Goal: Find specific page/section: Find specific page/section

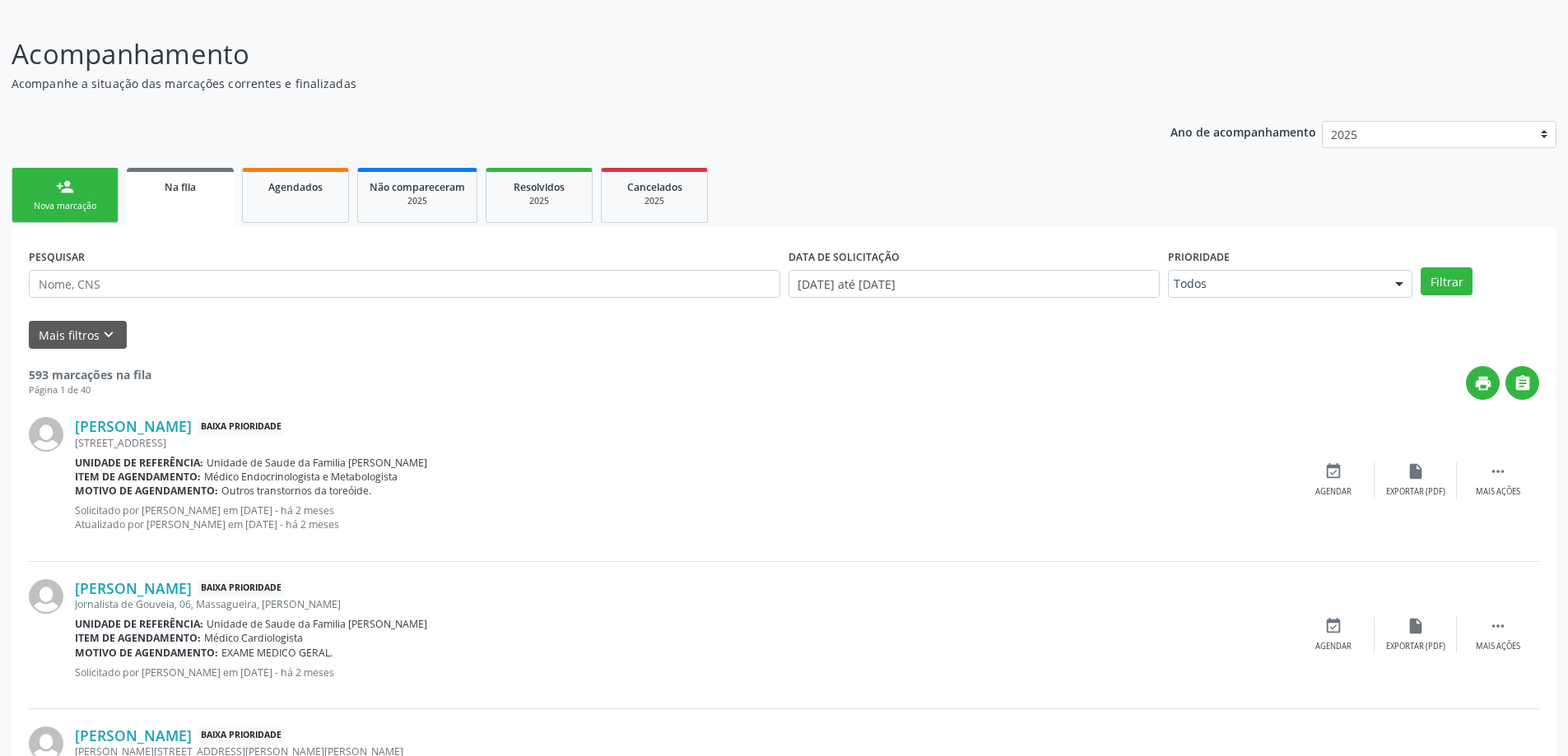
scroll to position [82, 0]
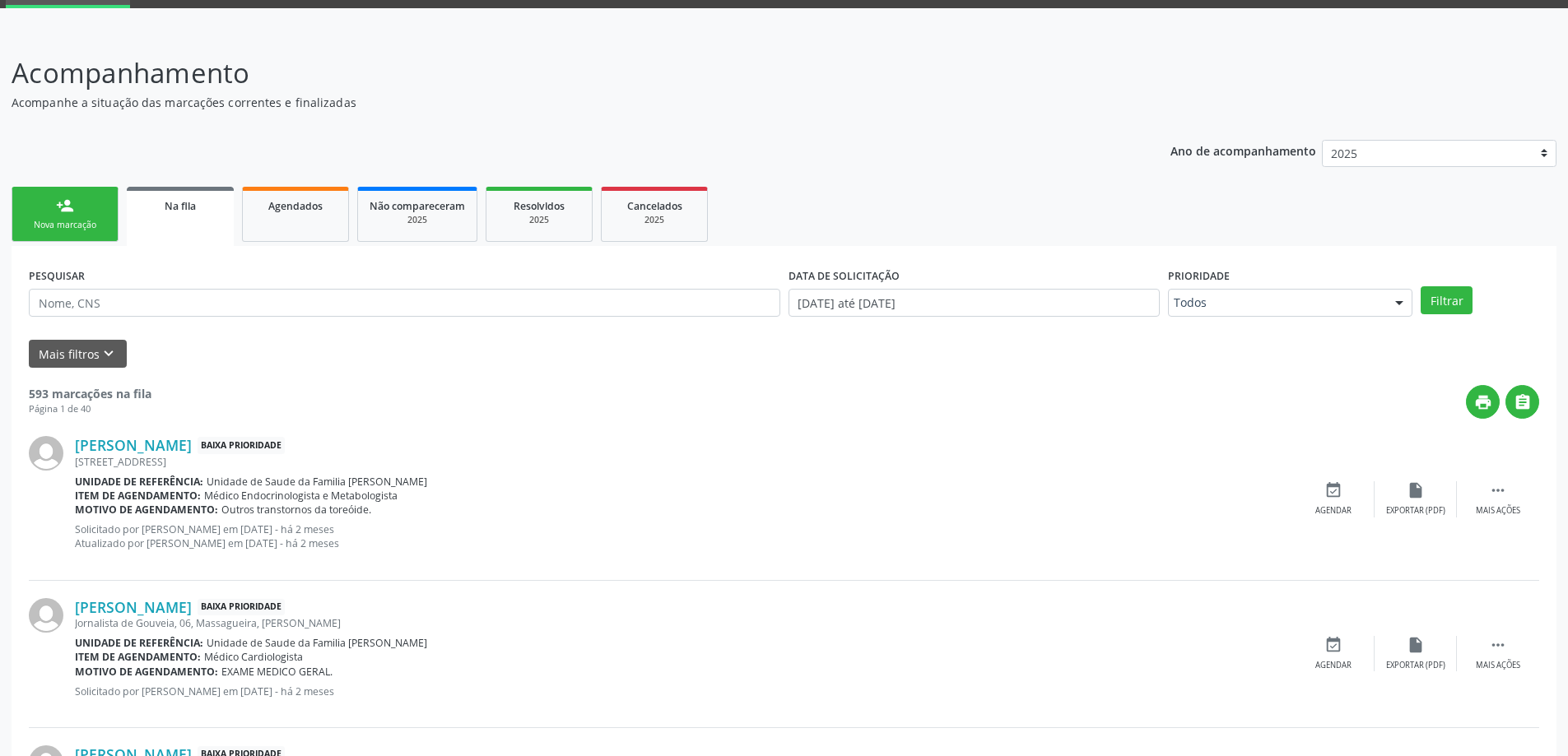
click at [83, 206] on link "person_add Nova marcação" at bounding box center [65, 214] width 107 height 55
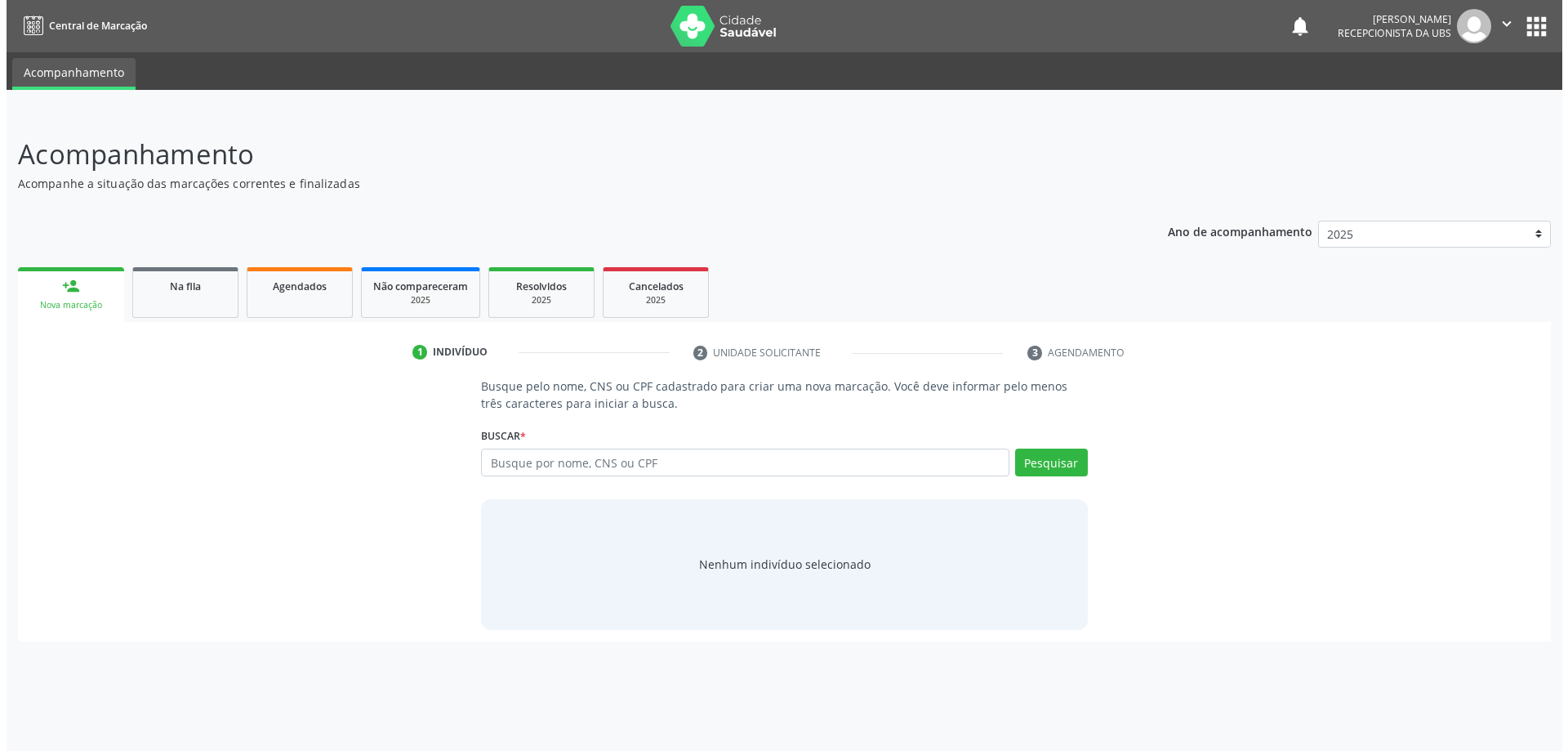
scroll to position [0, 0]
click at [515, 471] on input "text" at bounding box center [745, 463] width 534 height 28
drag, startPoint x: 477, startPoint y: 372, endPoint x: 652, endPoint y: 408, distance: 178.7
click at [652, 408] on div "1 Indivíduo 2 Unidade solicitante 3 Agendamento Busque pelo nome, CNS ou CPF ca…" at bounding box center [784, 490] width 1545 height 302
click at [652, 408] on p "Busque pelo nome, CNS ou CPF cadastrado para criar uma nova marcação. Você deve…" at bounding box center [784, 394] width 612 height 34
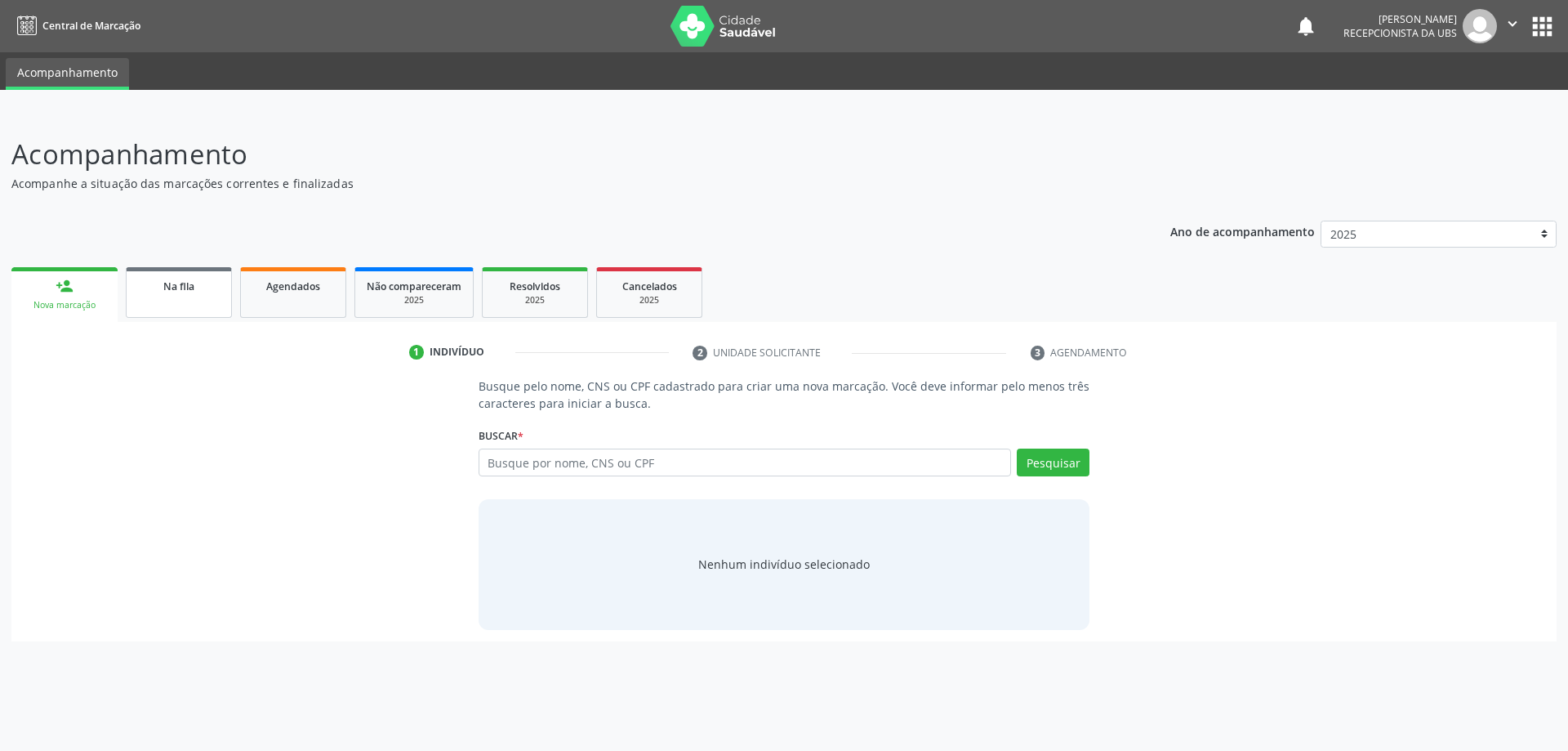
click at [205, 281] on div "Na fila" at bounding box center [178, 285] width 82 height 18
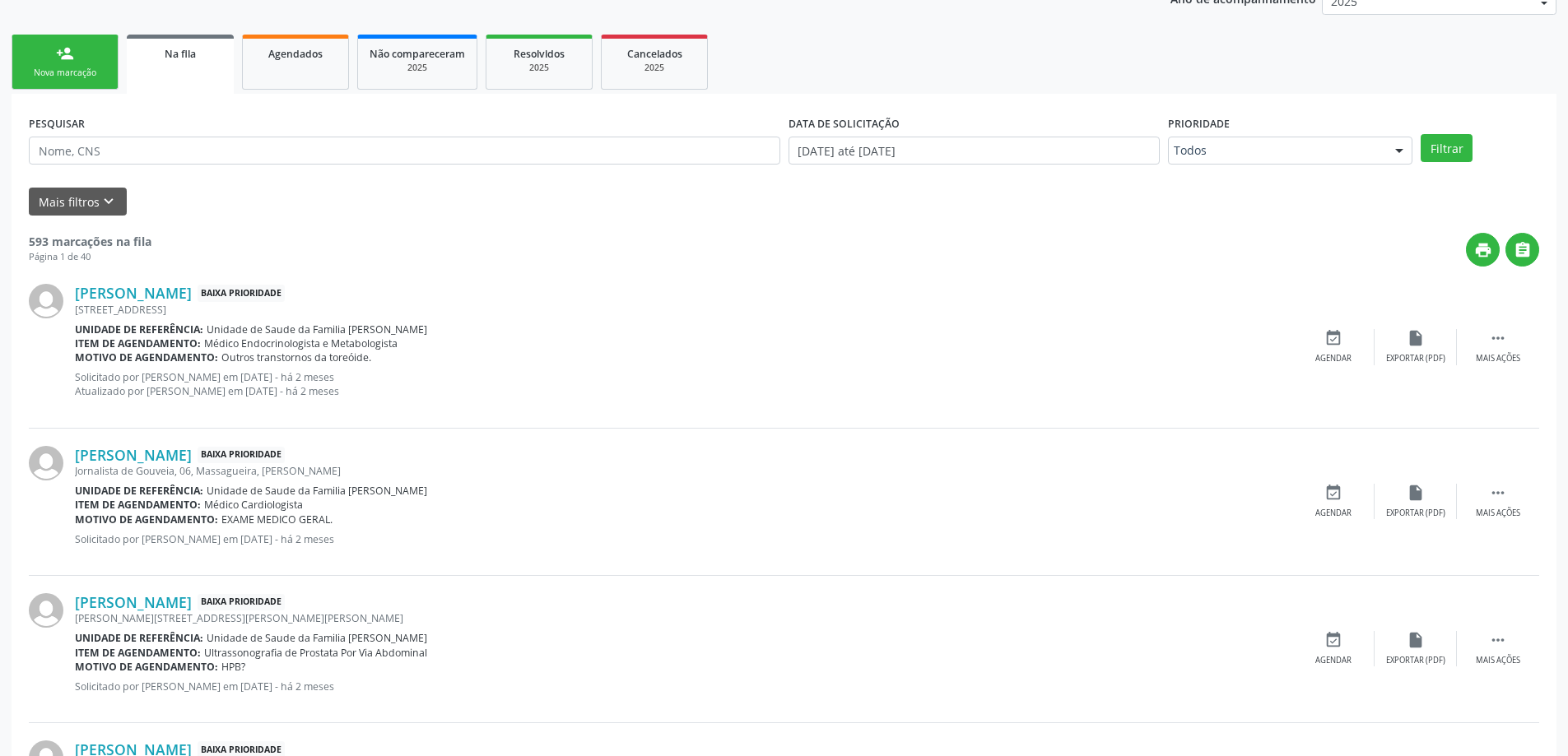
scroll to position [236, 0]
click at [111, 80] on link "person_add Nova marcação" at bounding box center [65, 60] width 107 height 55
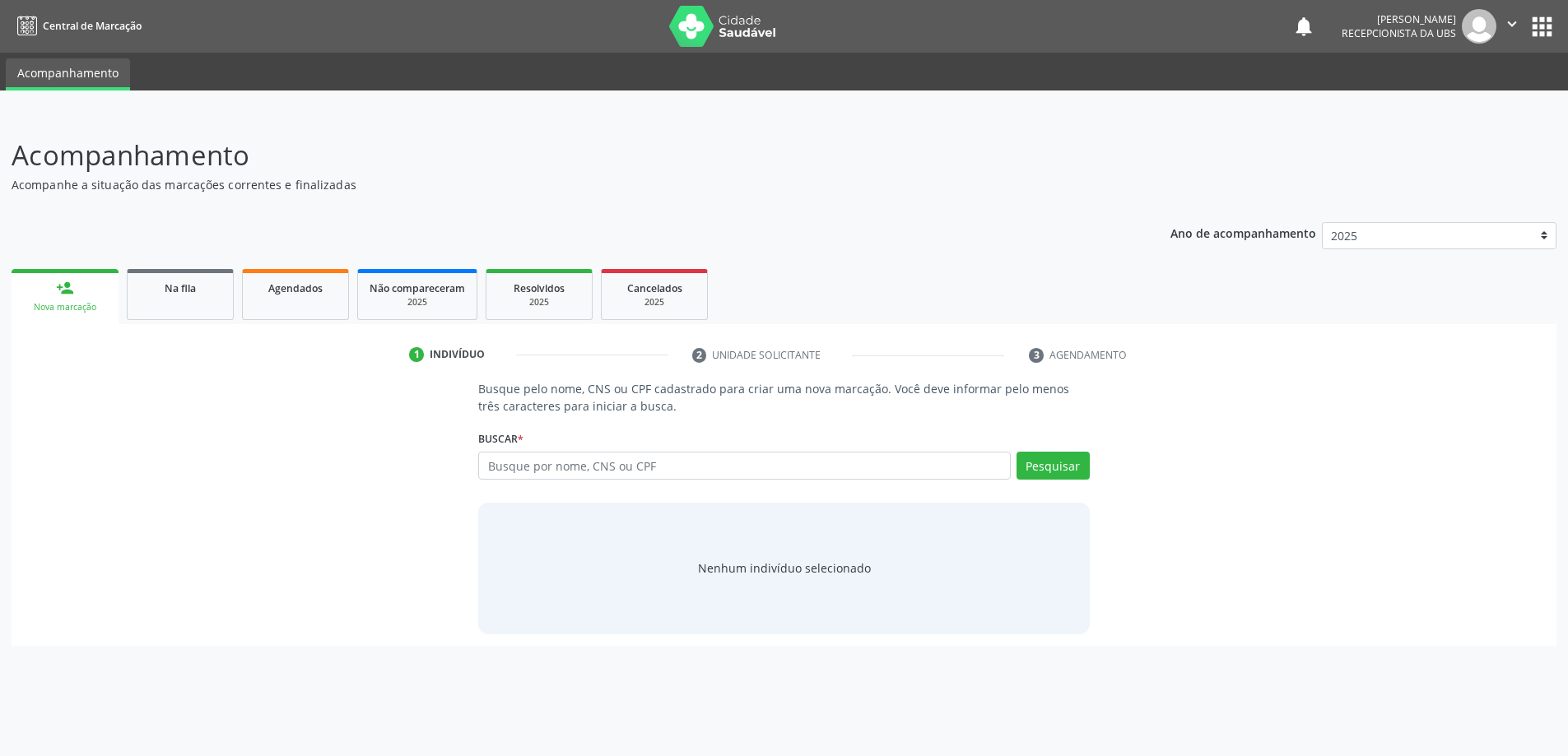
scroll to position [0, 0]
click at [347, 289] on link "Agendados" at bounding box center [295, 294] width 107 height 51
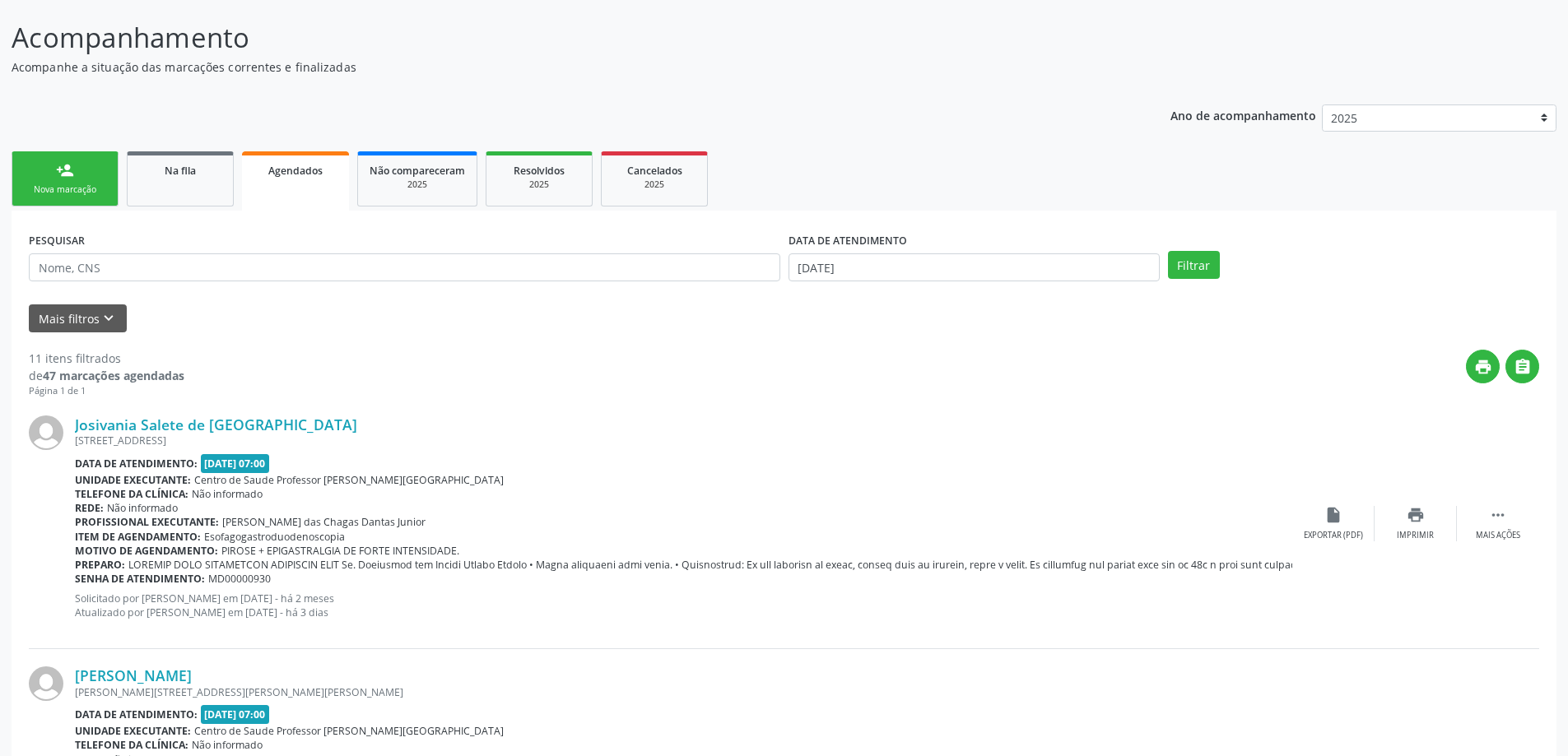
scroll to position [84, 0]
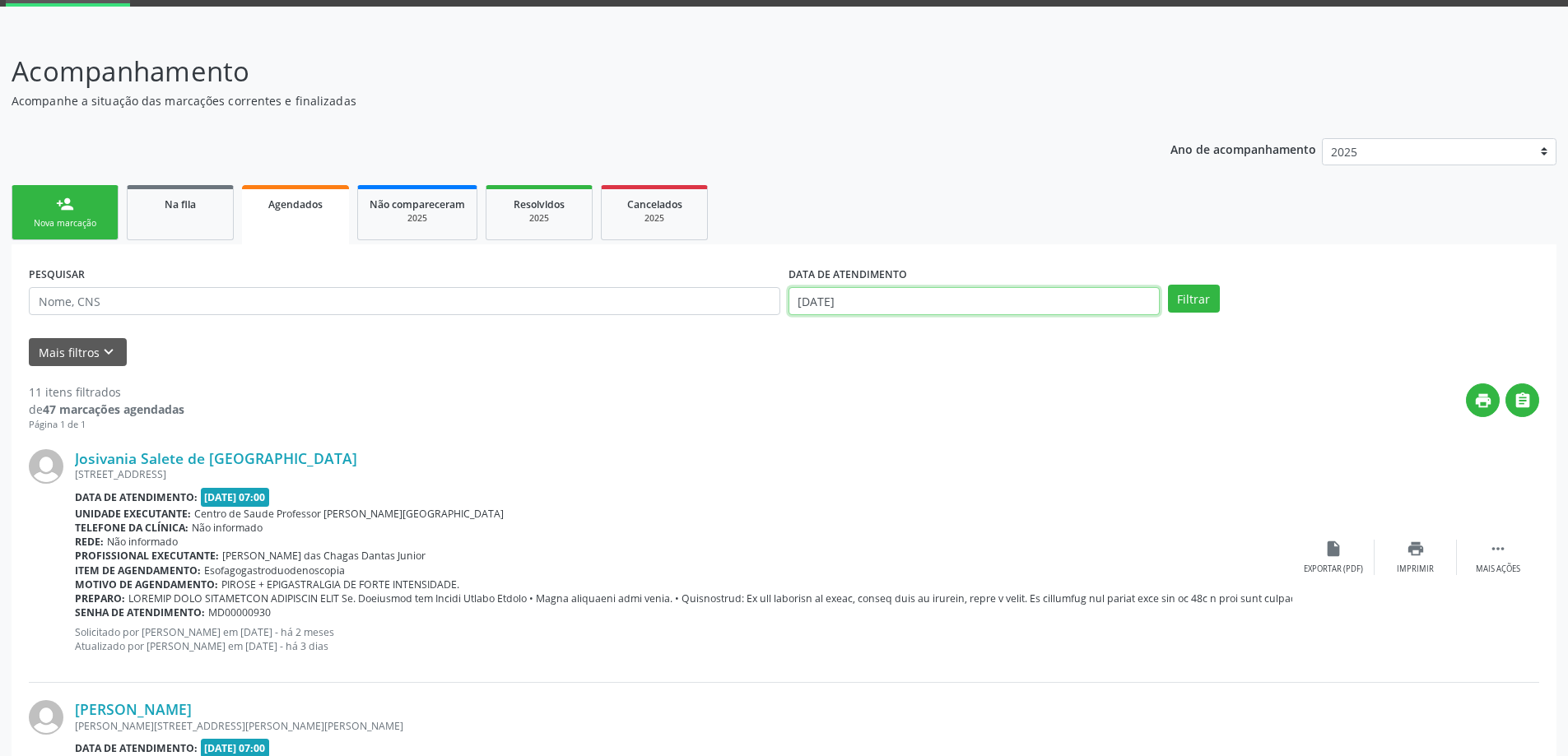
click at [1019, 292] on input "[DATE]" at bounding box center [974, 302] width 371 height 28
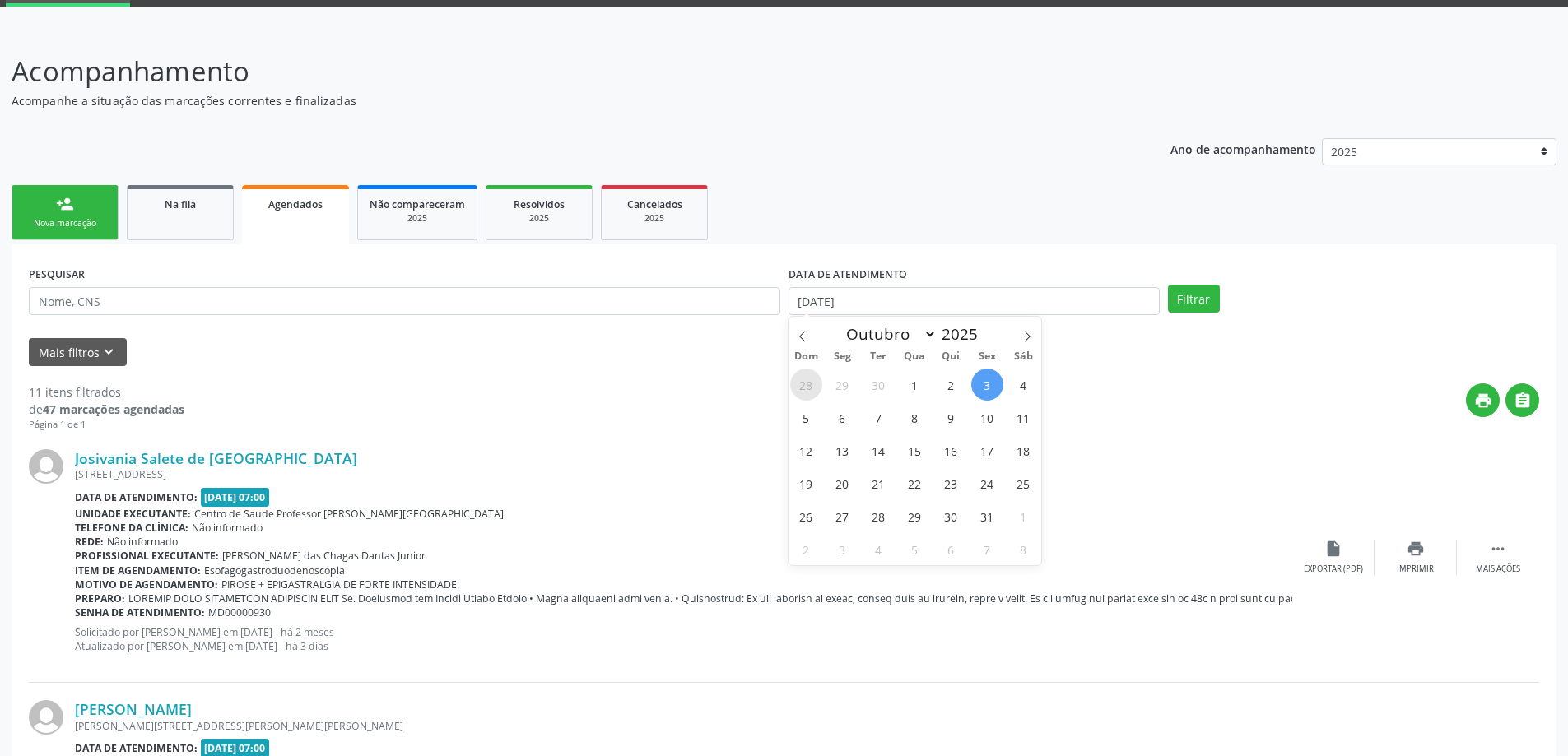
click at [810, 391] on span "28" at bounding box center [806, 385] width 32 height 32
type input "[DATE]"
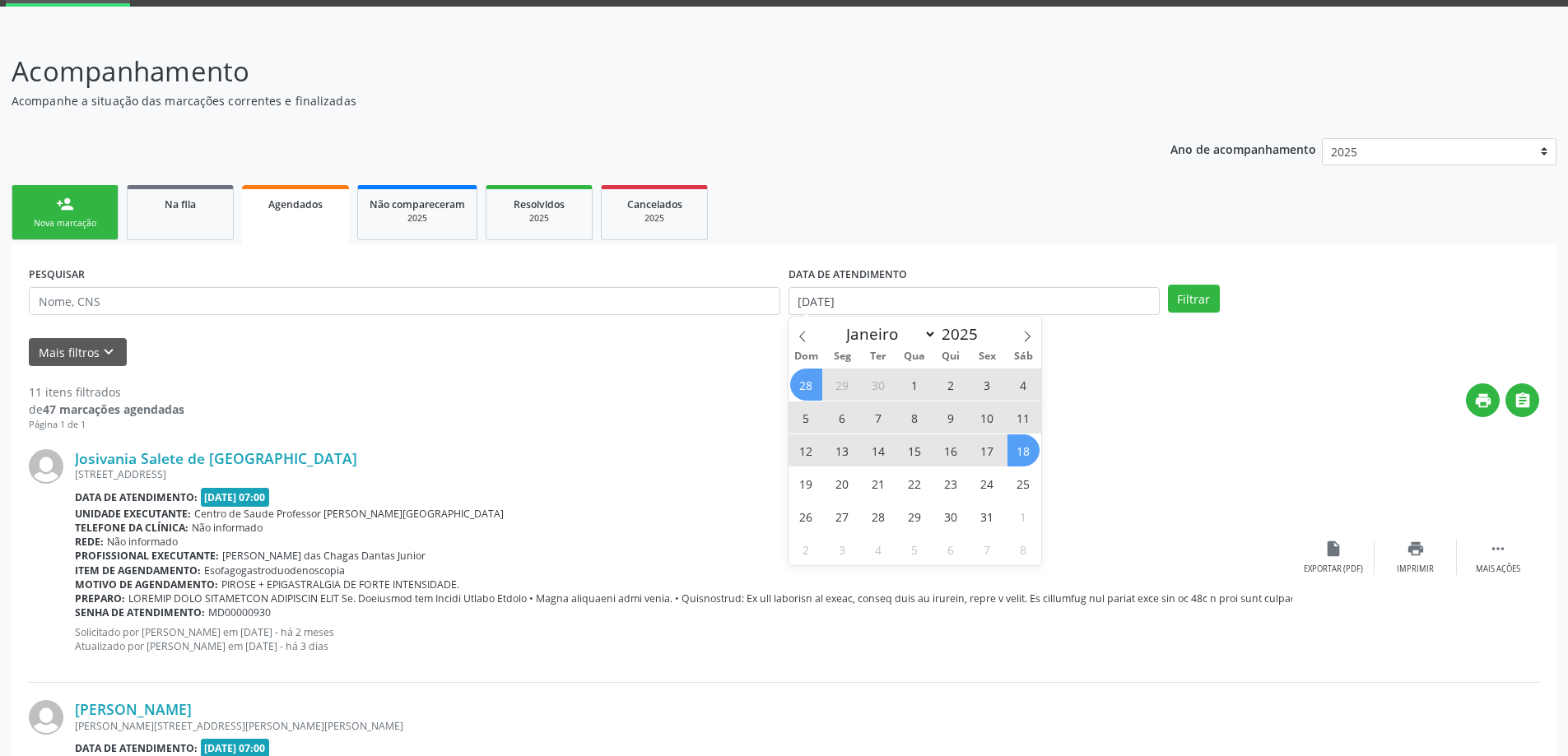
click at [1011, 461] on span "18" at bounding box center [1023, 450] width 32 height 32
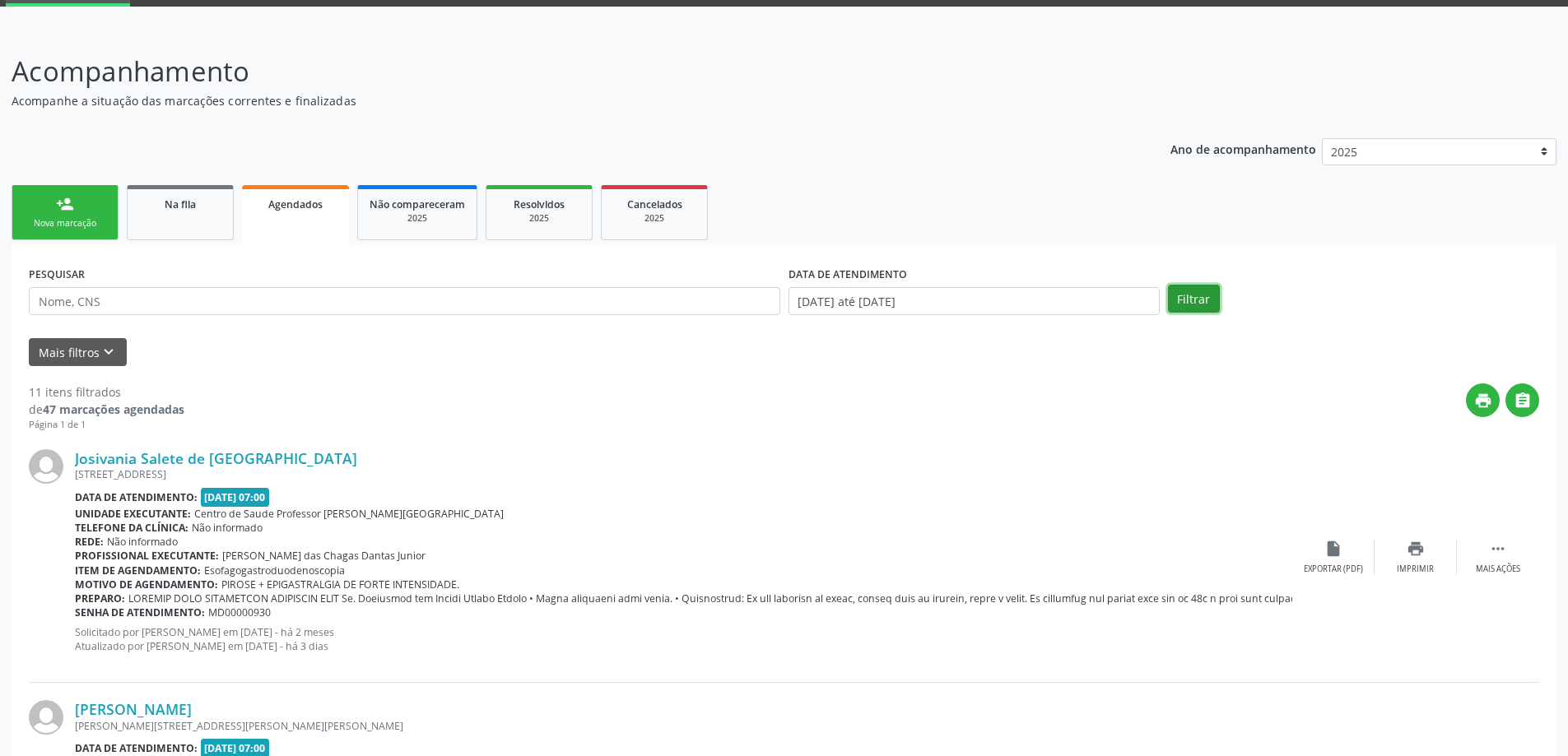
click at [1196, 299] on button "Filtrar" at bounding box center [1193, 299] width 52 height 28
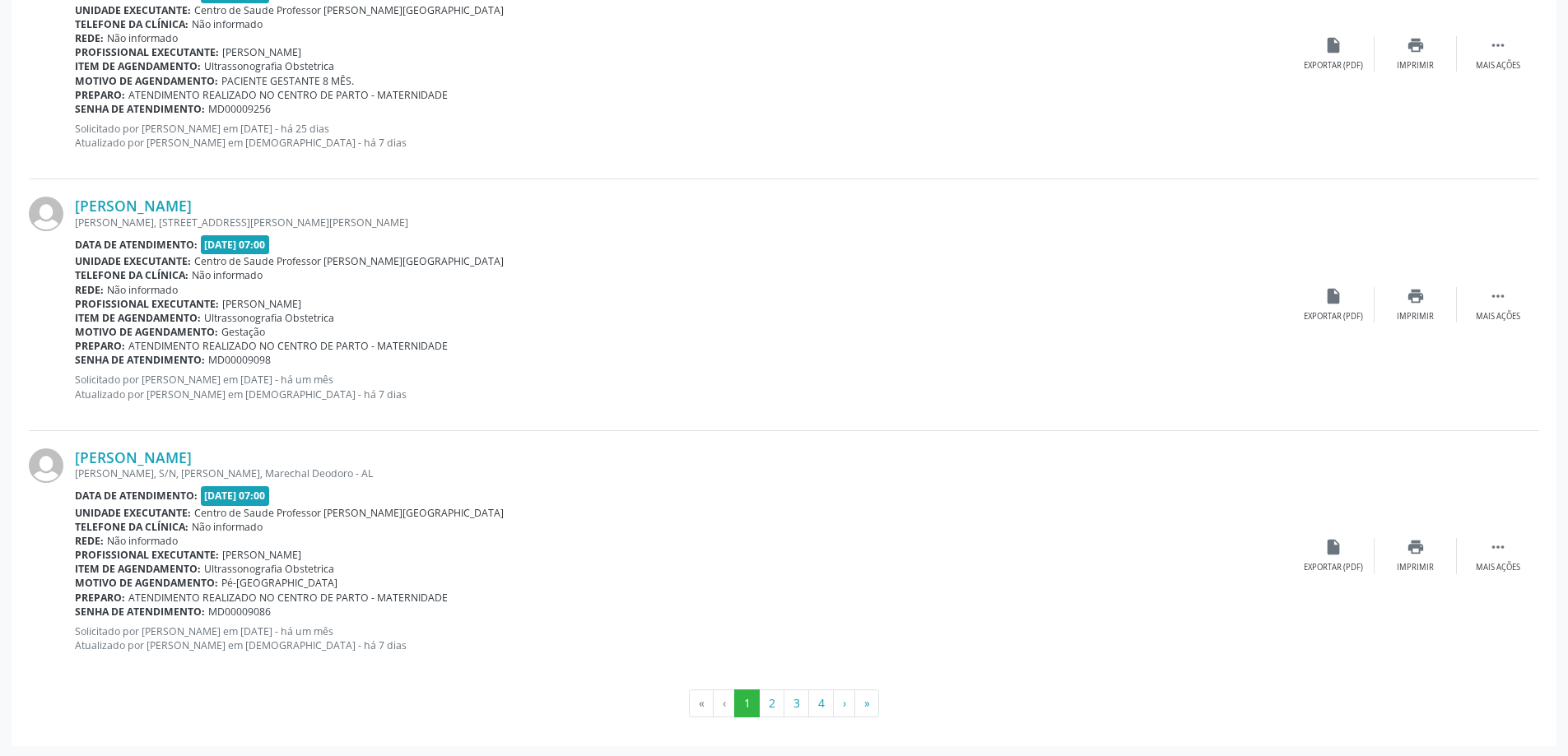
scroll to position [3604, 0]
click at [772, 700] on button "2" at bounding box center [771, 702] width 26 height 28
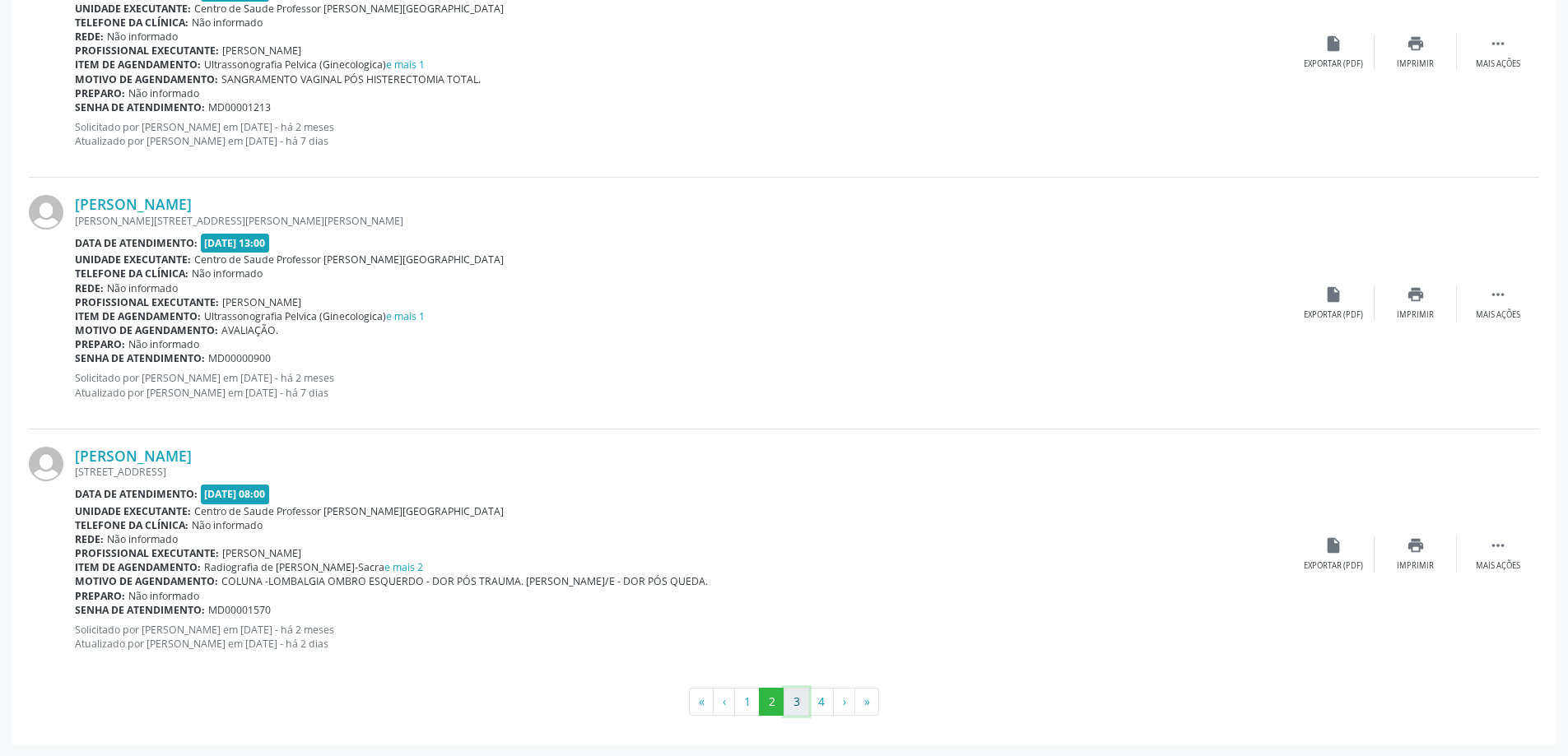
click at [797, 698] on button "3" at bounding box center [796, 702] width 26 height 28
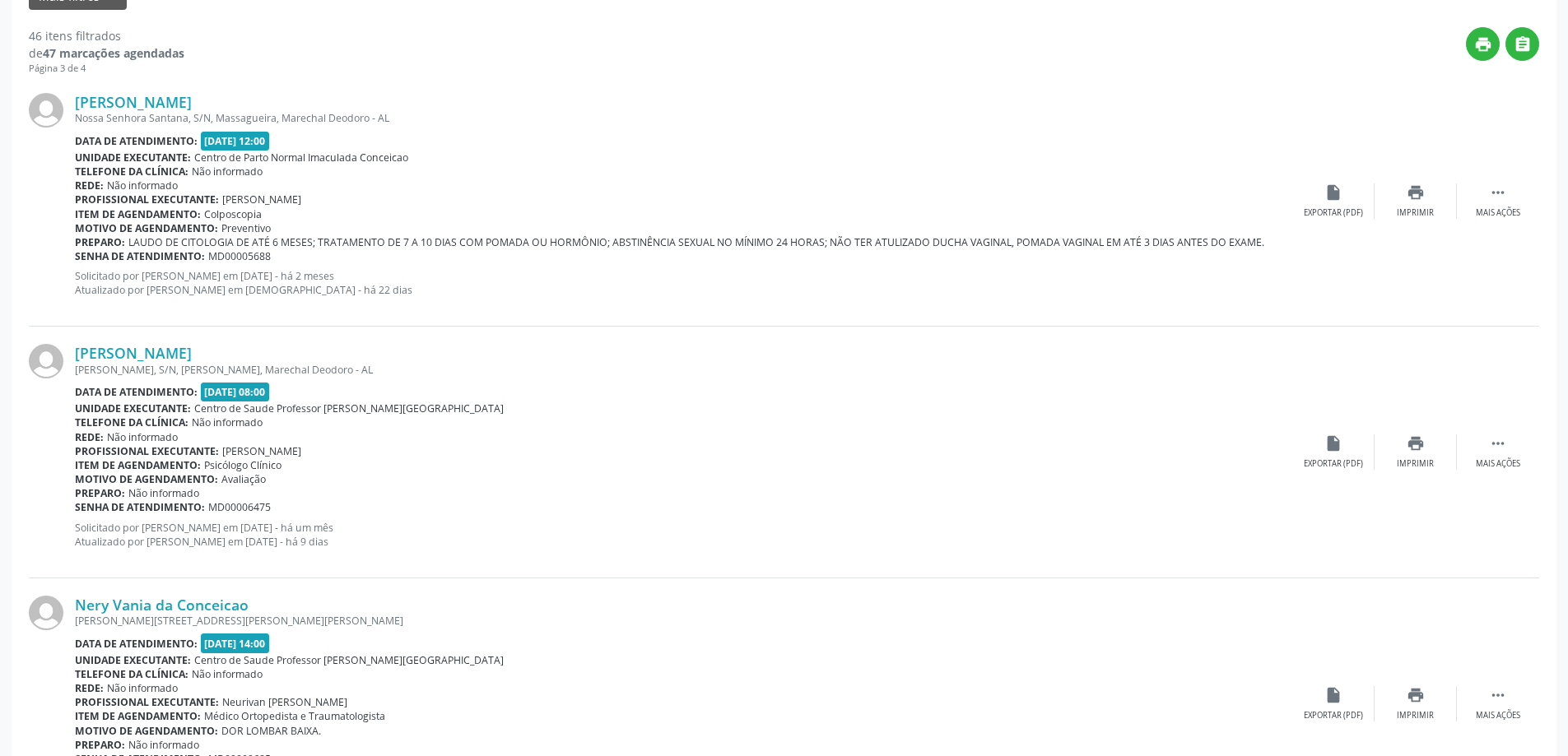
scroll to position [411, 0]
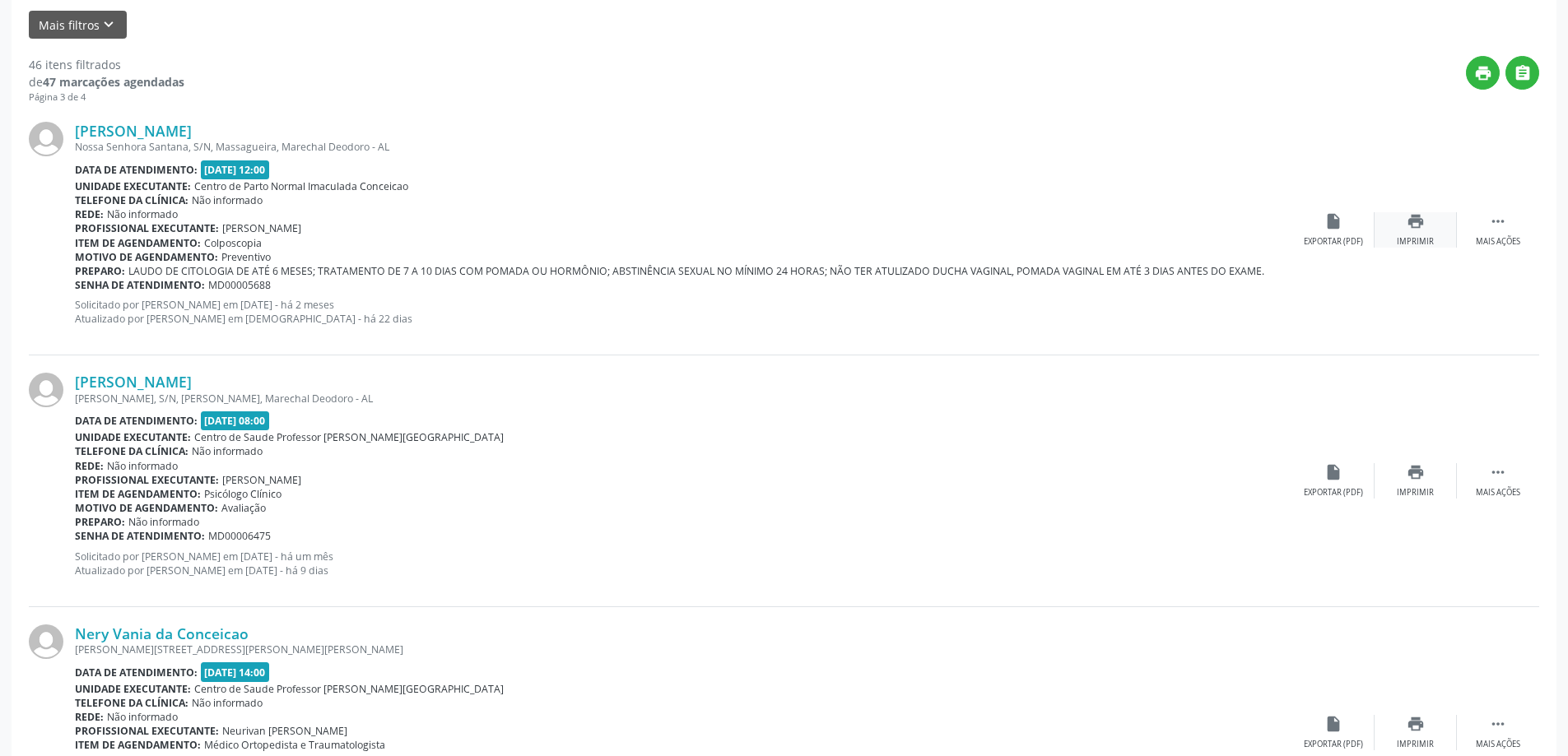
click at [1413, 236] on div "Imprimir" at bounding box center [1415, 241] width 37 height 11
click at [1404, 497] on div "Imprimir" at bounding box center [1415, 493] width 37 height 11
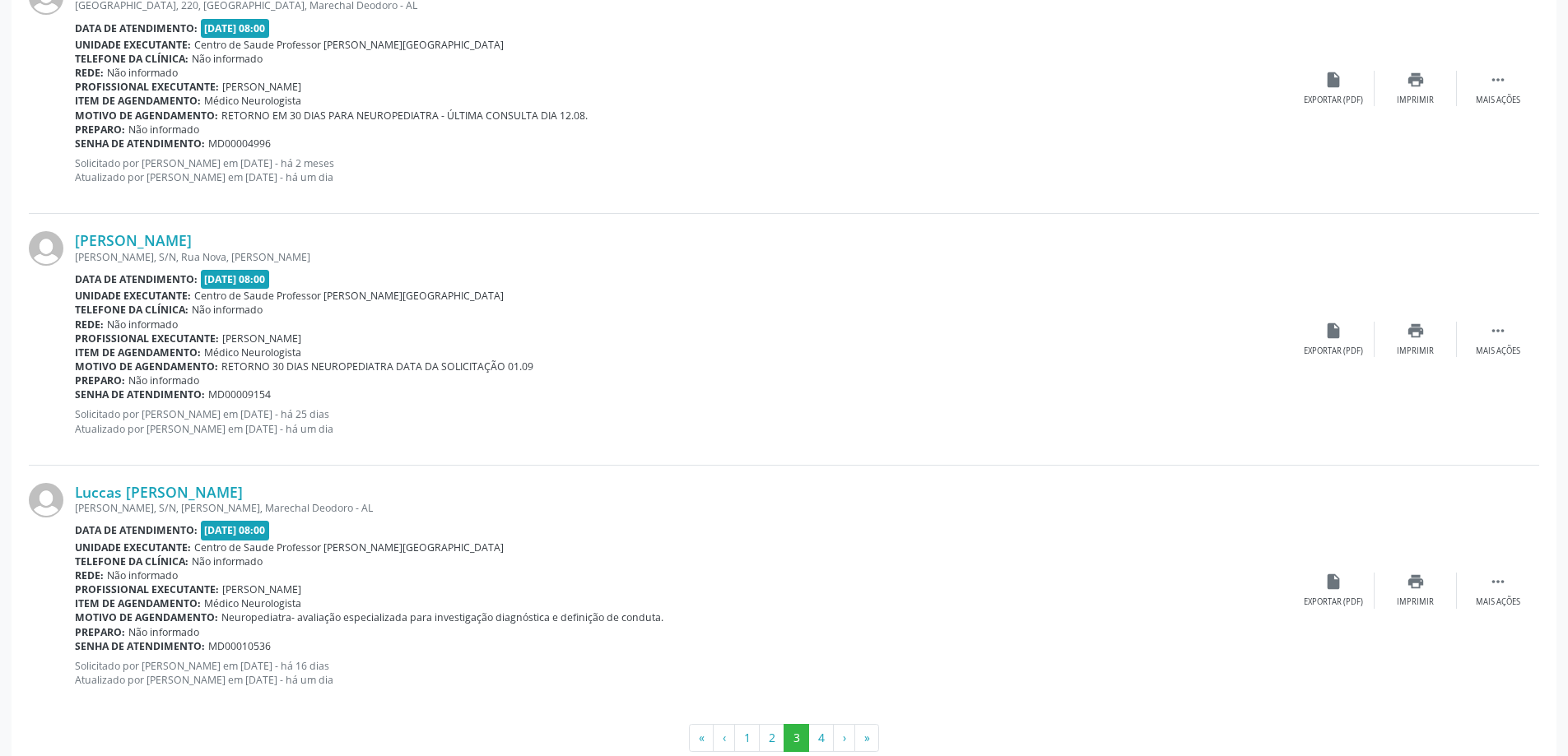
scroll to position [3604, 0]
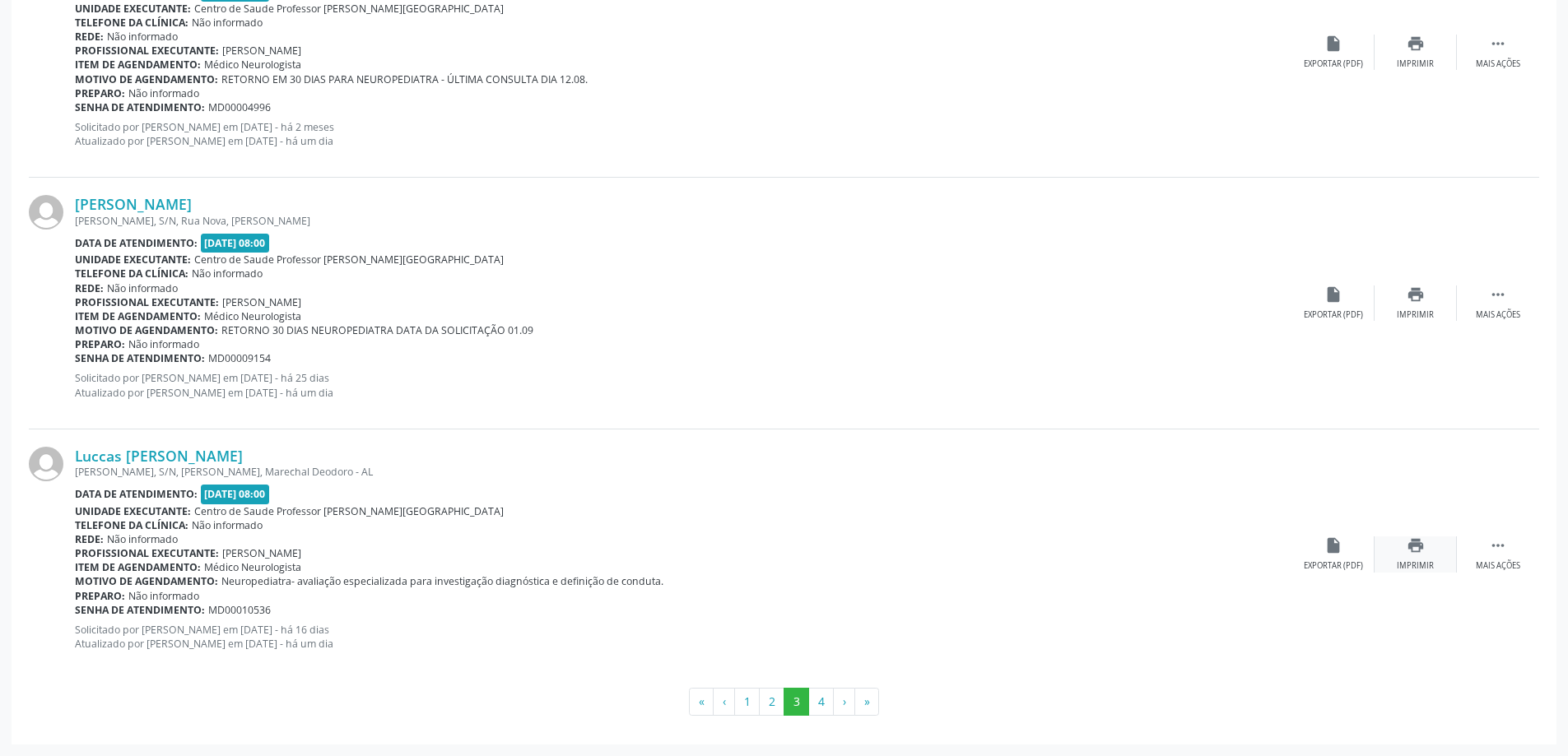
click at [1420, 562] on div "Imprimir" at bounding box center [1415, 566] width 37 height 11
click at [823, 705] on button "4" at bounding box center [821, 702] width 26 height 28
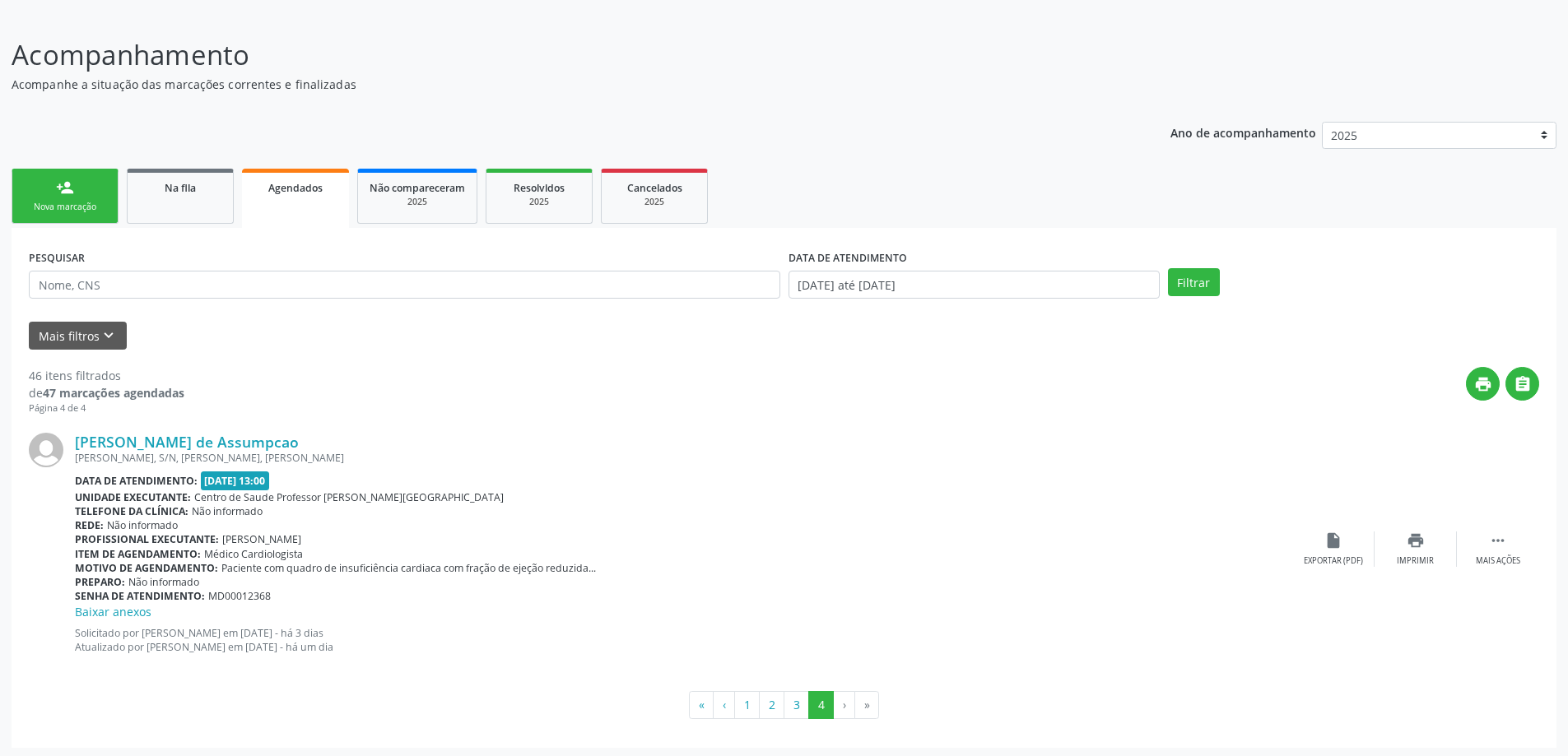
scroll to position [103, 0]
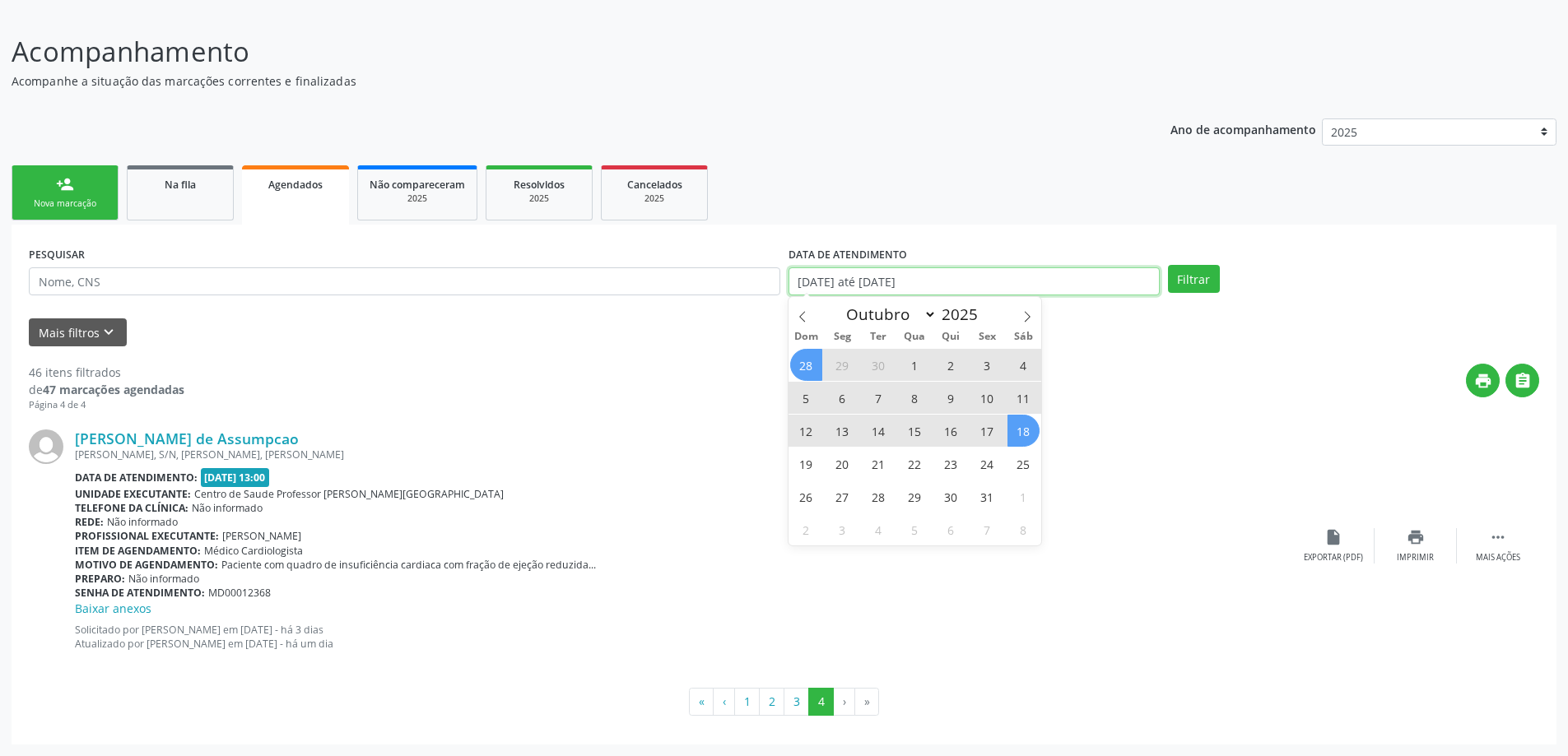
click at [1036, 287] on input "[DATE] até [DATE]" at bounding box center [974, 281] width 371 height 28
click at [753, 389] on div "print " at bounding box center [861, 387] width 1355 height 49
click at [1001, 282] on input "[DATE] até [DATE]" at bounding box center [974, 281] width 371 height 28
click at [806, 318] on icon at bounding box center [802, 317] width 11 height 11
select select "8"
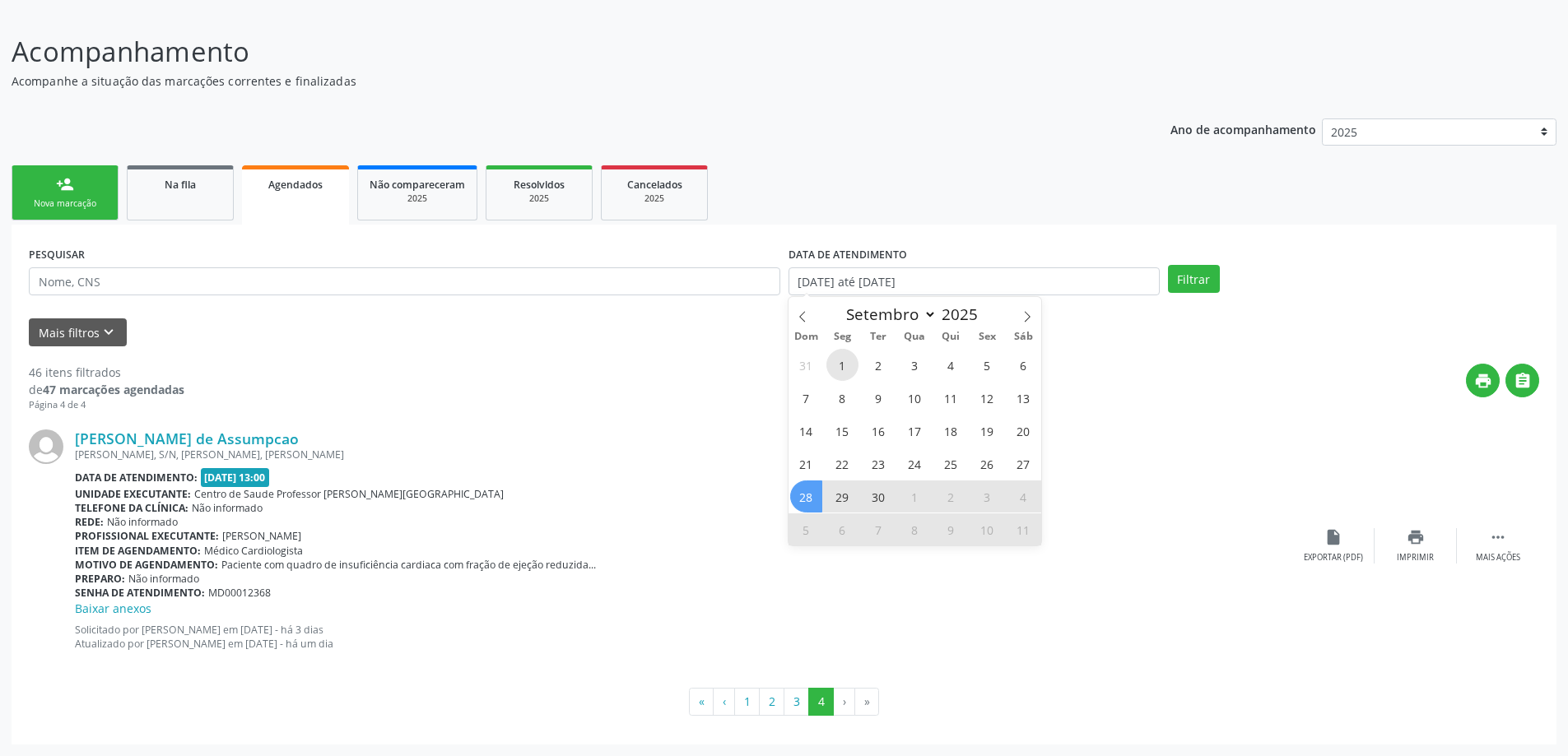
click at [836, 366] on span "1" at bounding box center [842, 365] width 32 height 32
type input "[DATE]"
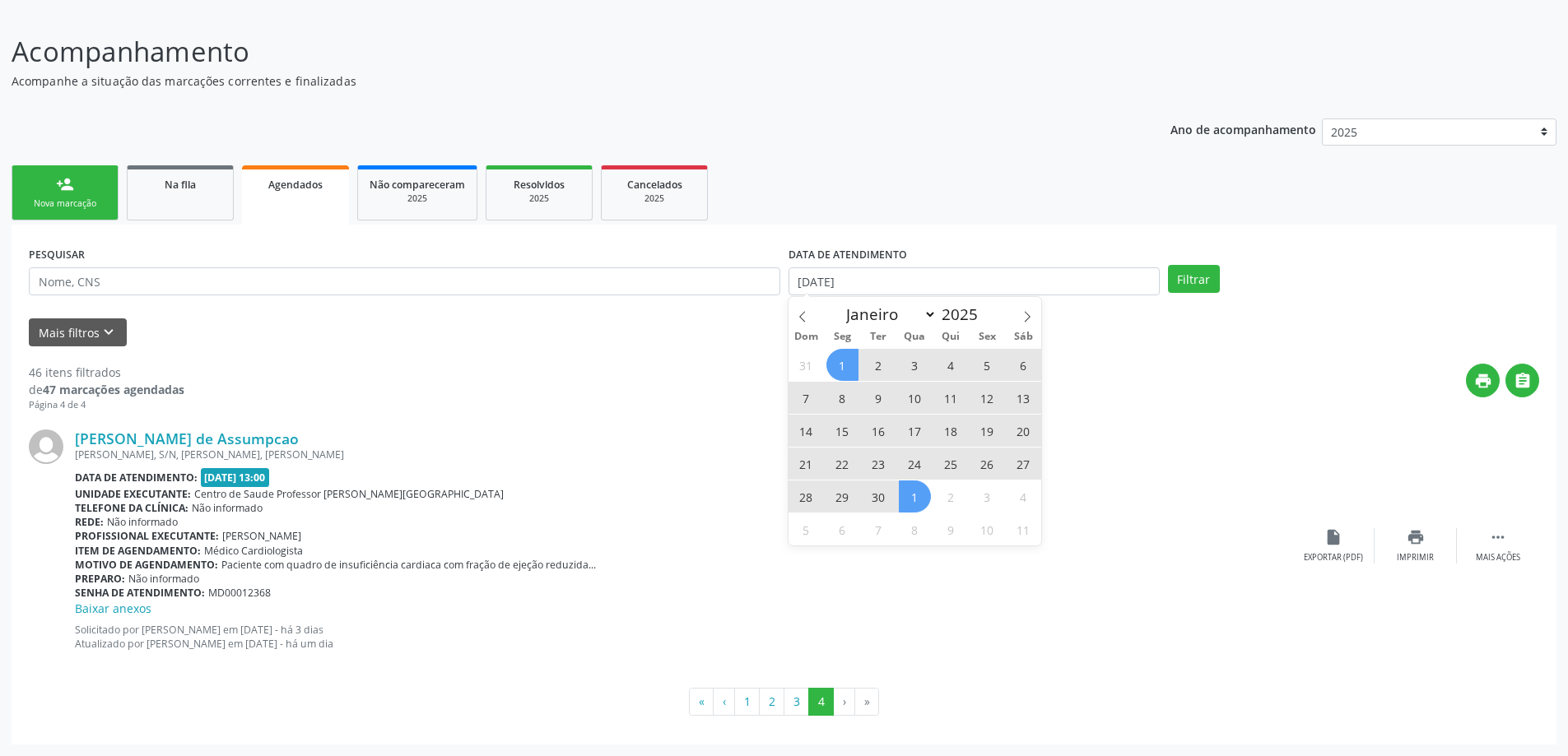
drag, startPoint x: 915, startPoint y: 493, endPoint x: 922, endPoint y: 511, distance: 19.3
click at [922, 511] on span "1" at bounding box center [914, 496] width 32 height 32
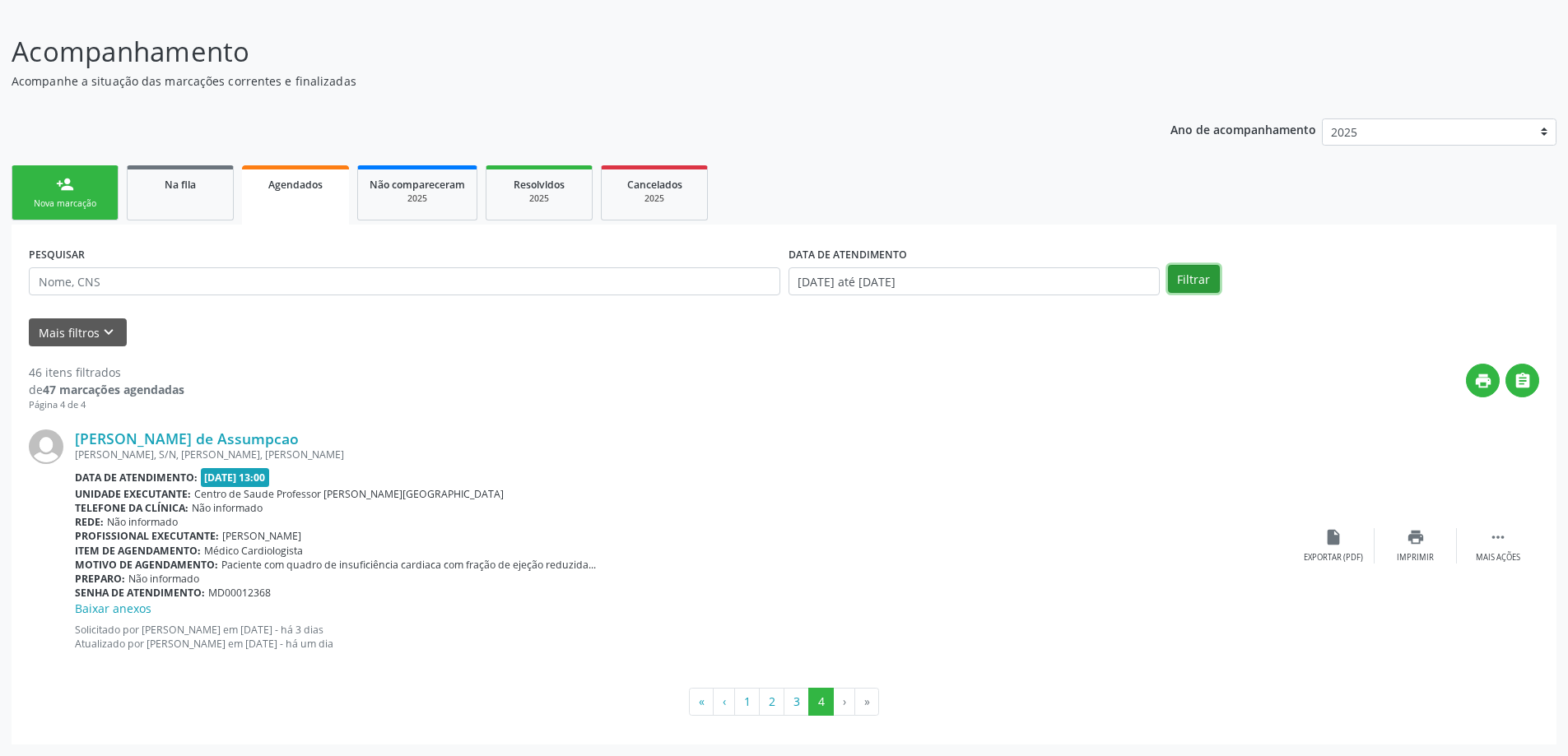
click at [1189, 266] on button "Filtrar" at bounding box center [1193, 279] width 52 height 28
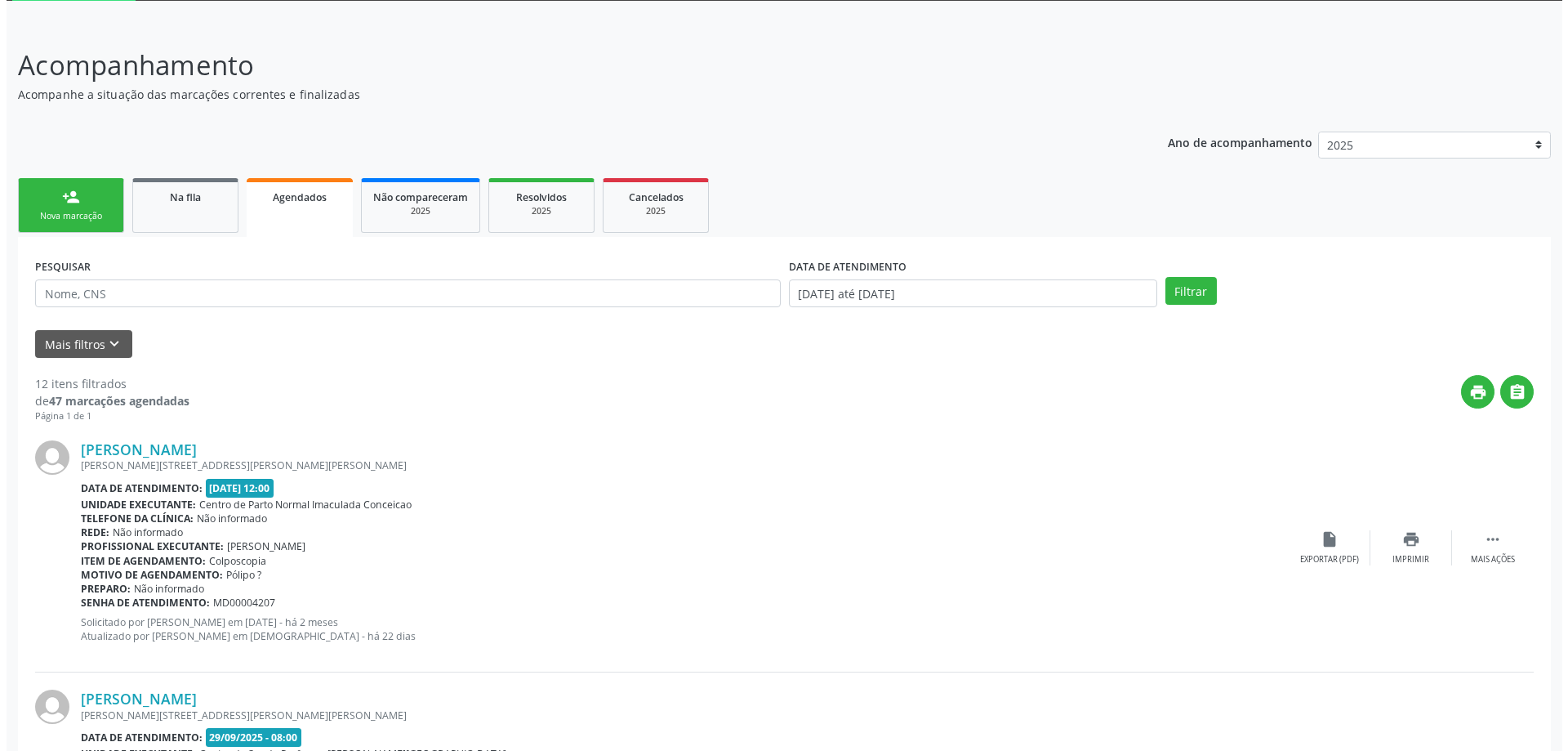
scroll to position [0, 0]
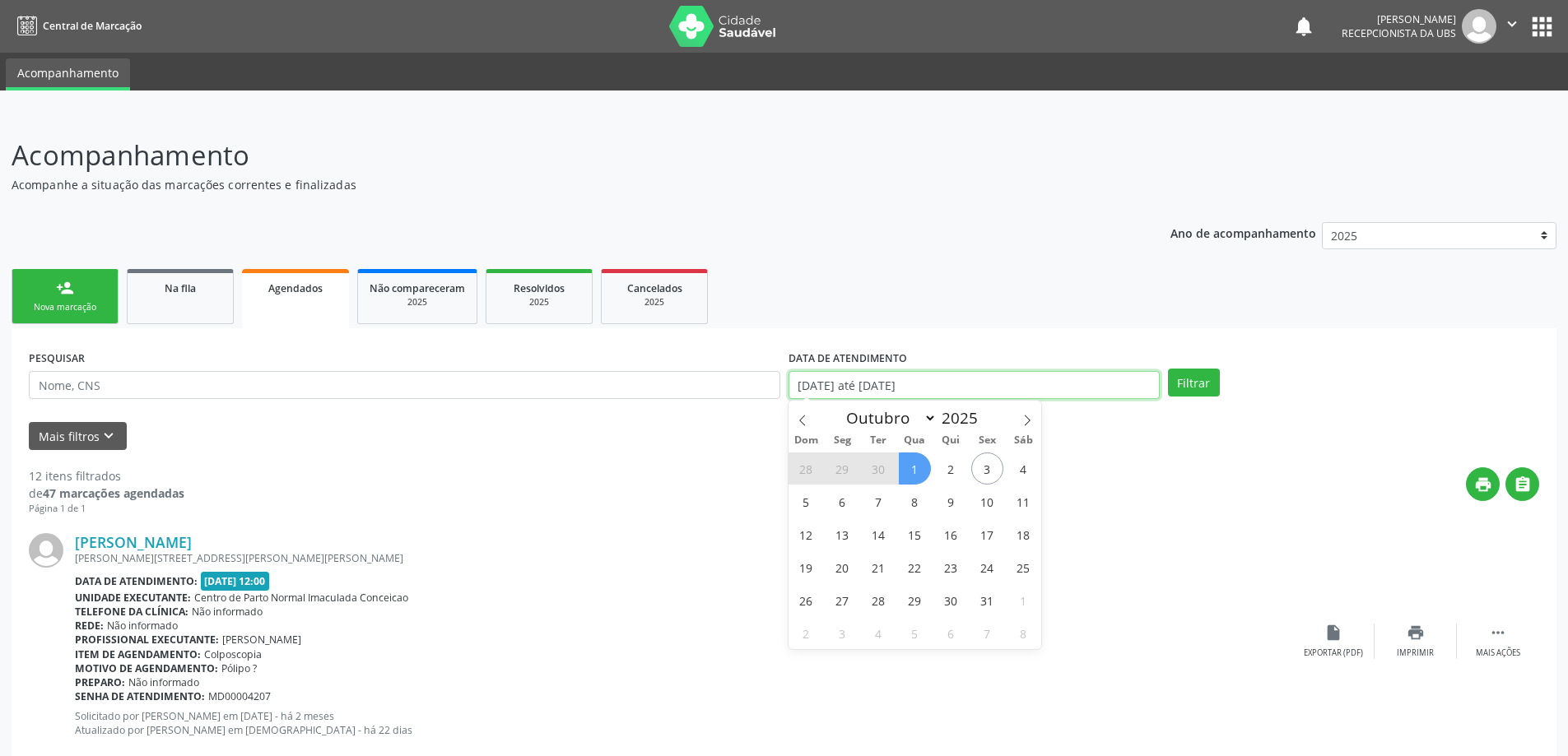
click at [1021, 390] on input "[DATE] até [DATE]" at bounding box center [974, 386] width 371 height 28
click at [921, 473] on span "1" at bounding box center [914, 469] width 32 height 32
type input "[DATE]"
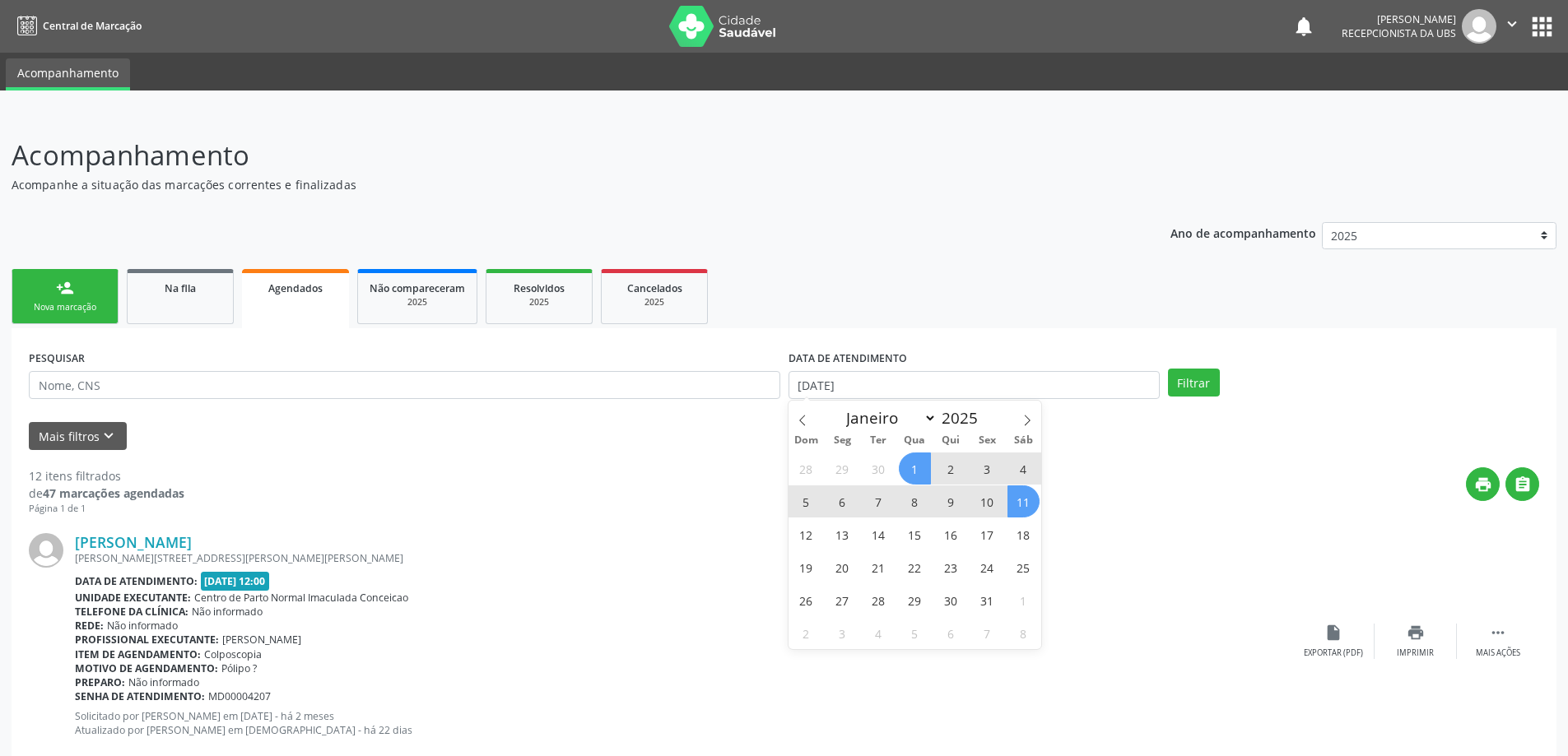
click at [1015, 487] on span "11" at bounding box center [1023, 501] width 32 height 32
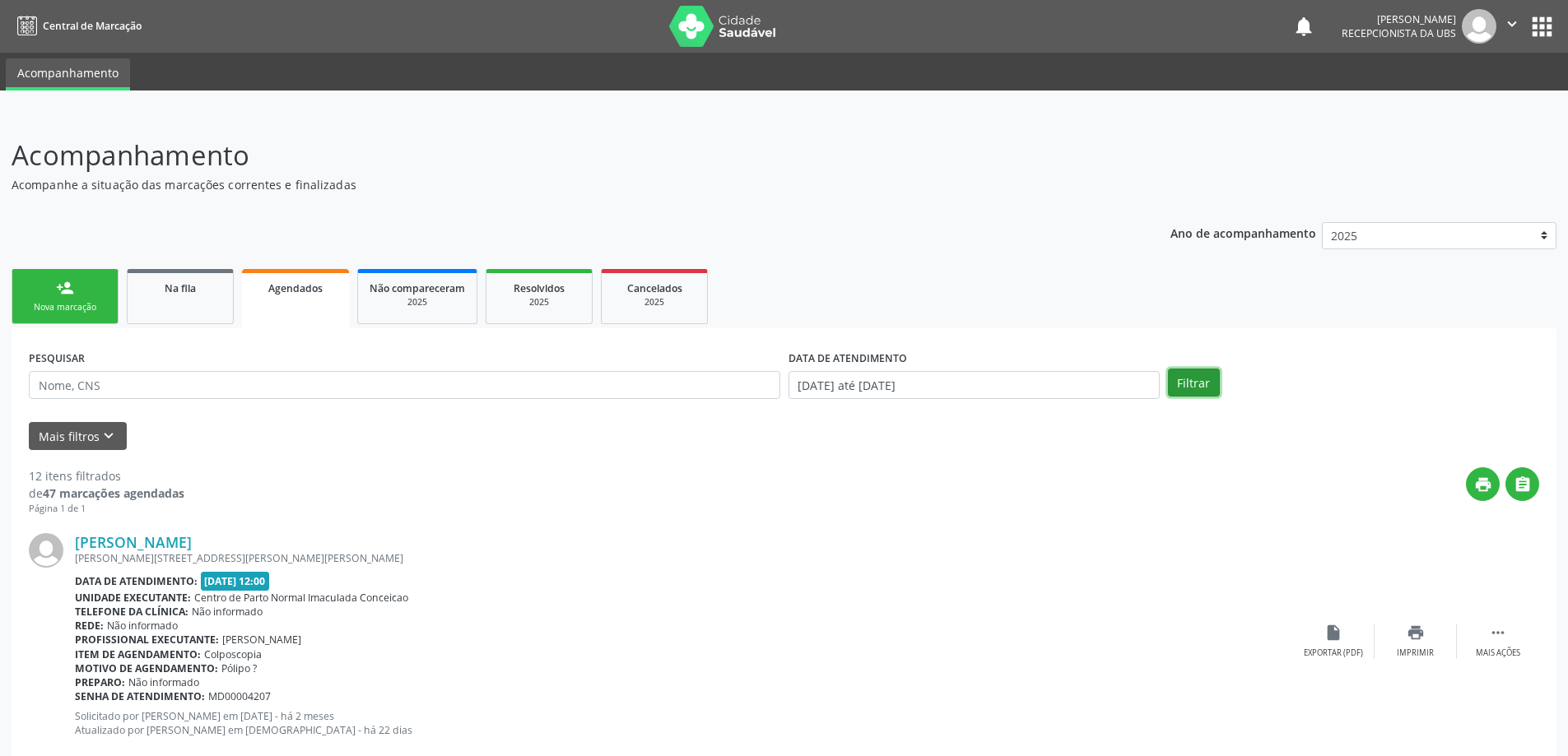
click at [1175, 386] on button "Filtrar" at bounding box center [1193, 383] width 52 height 28
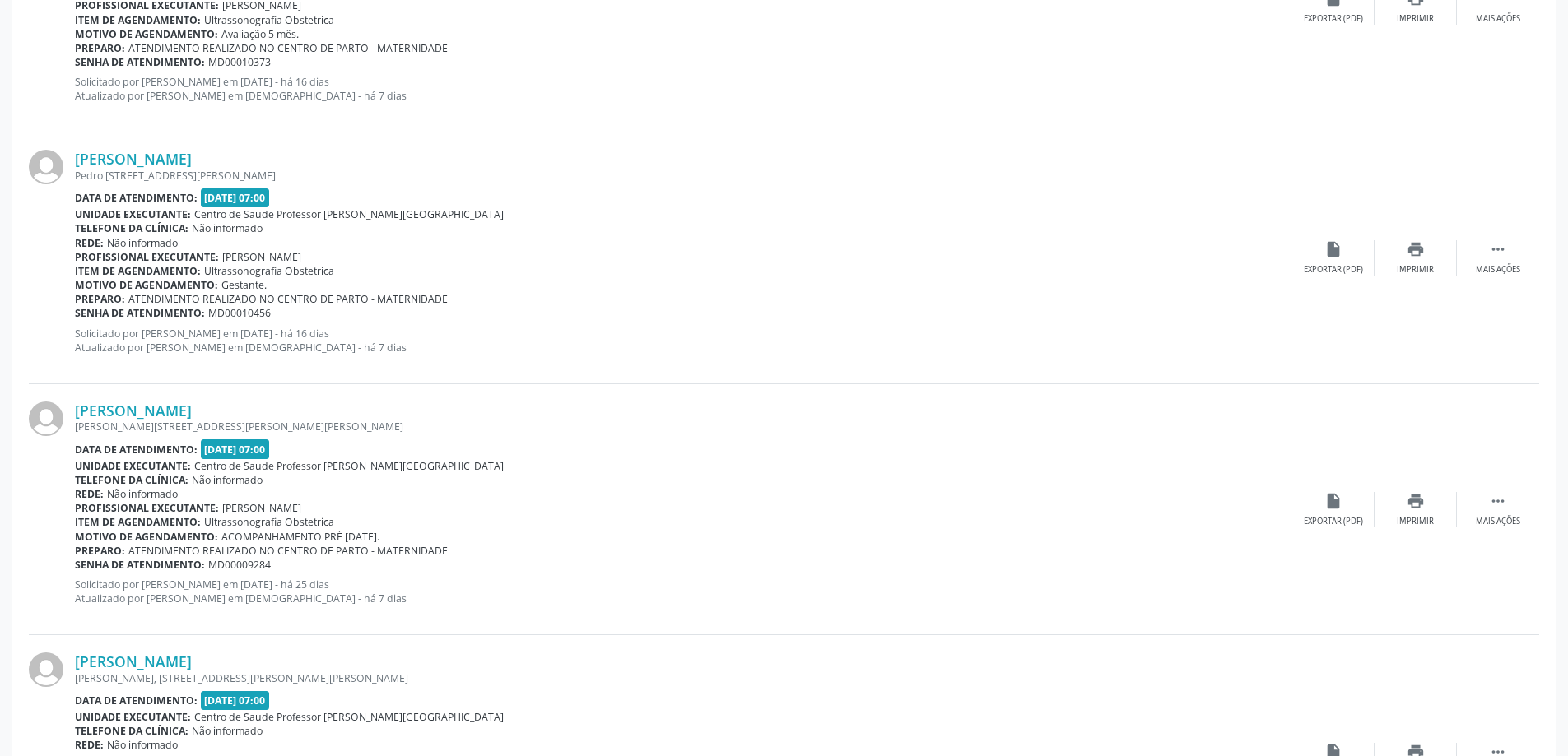
scroll to position [658, 0]
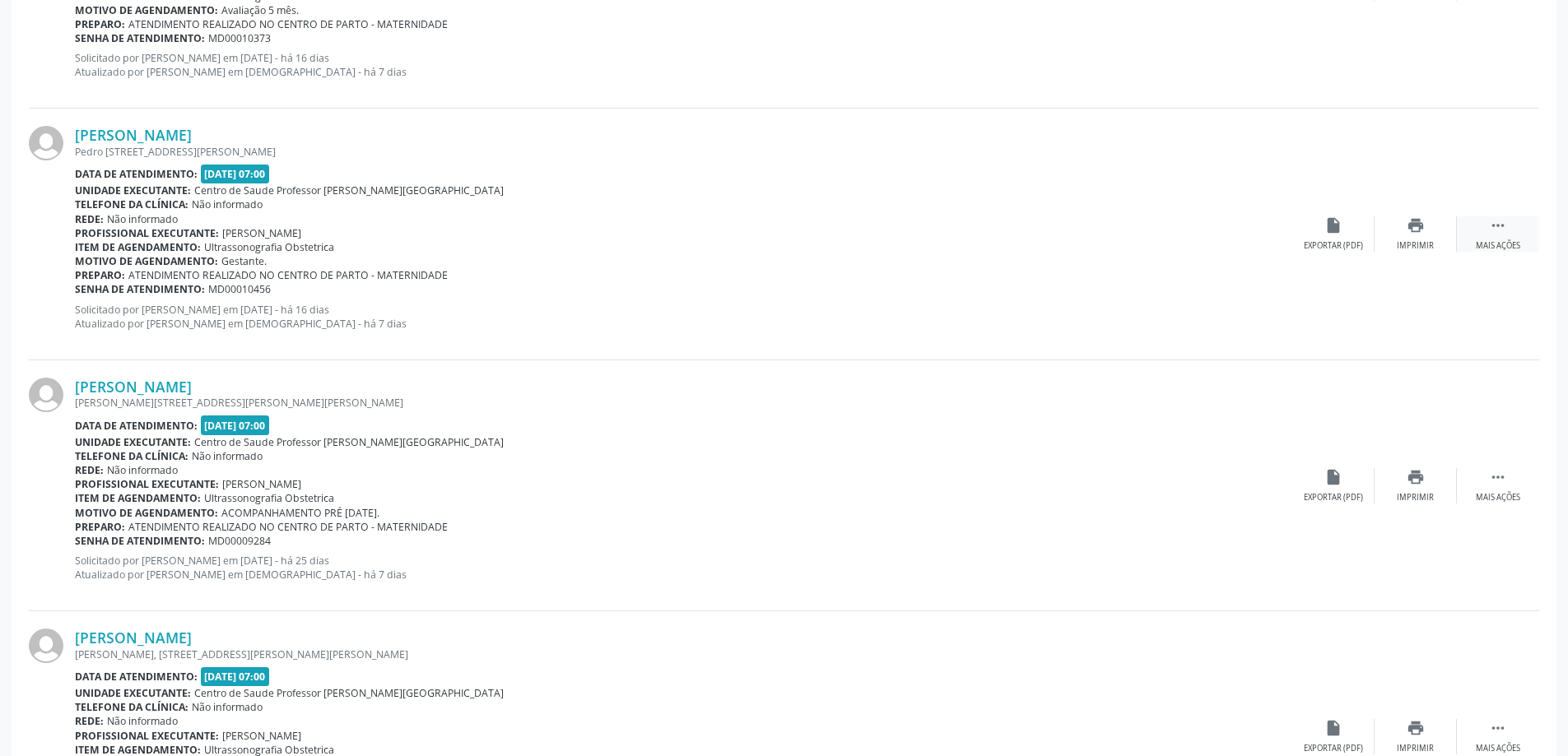
click at [1496, 246] on div "Mais ações" at bounding box center [1497, 246] width 44 height 11
click at [1183, 222] on div "insert_drive_file Exportar (PDF)" at bounding box center [1168, 234] width 82 height 35
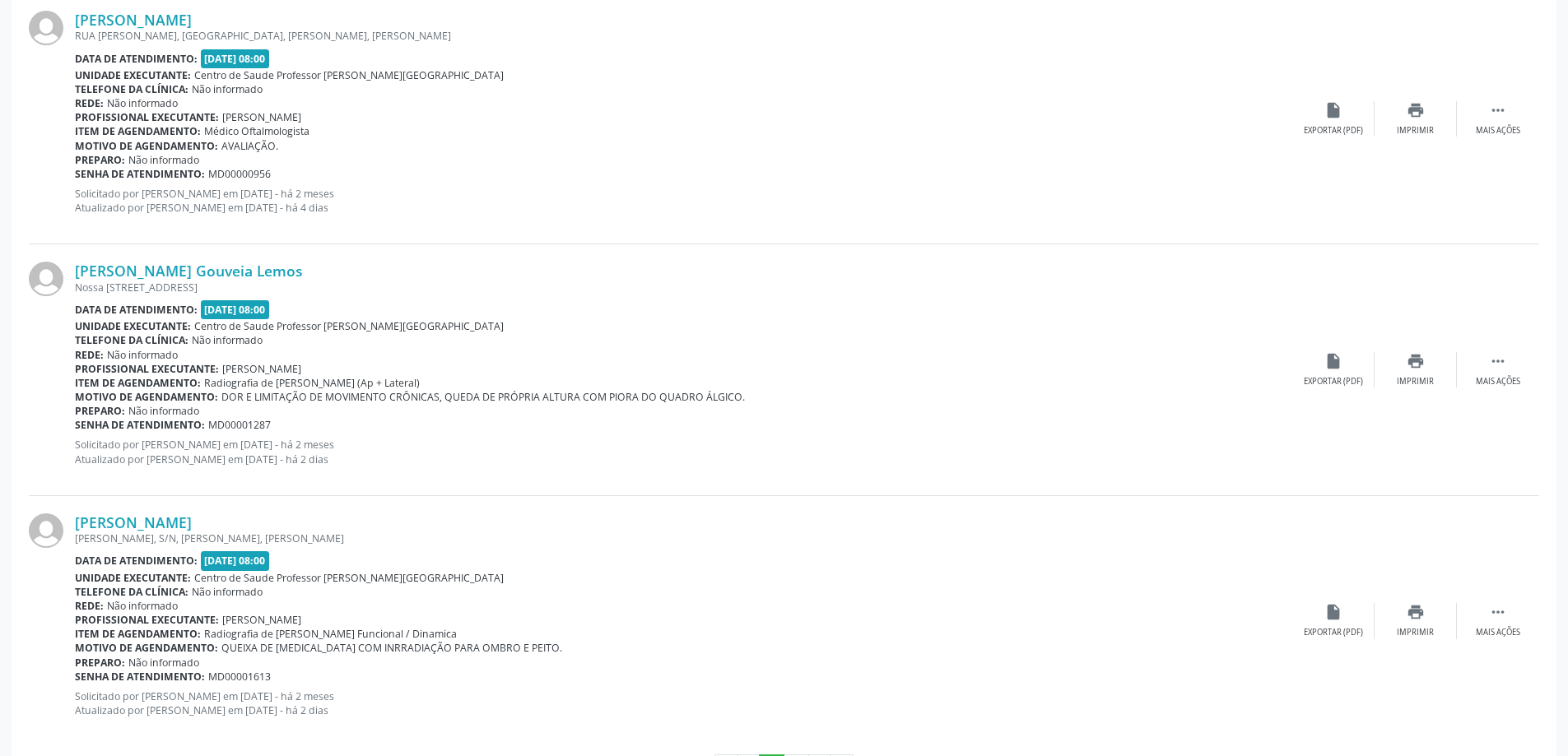
scroll to position [3604, 0]
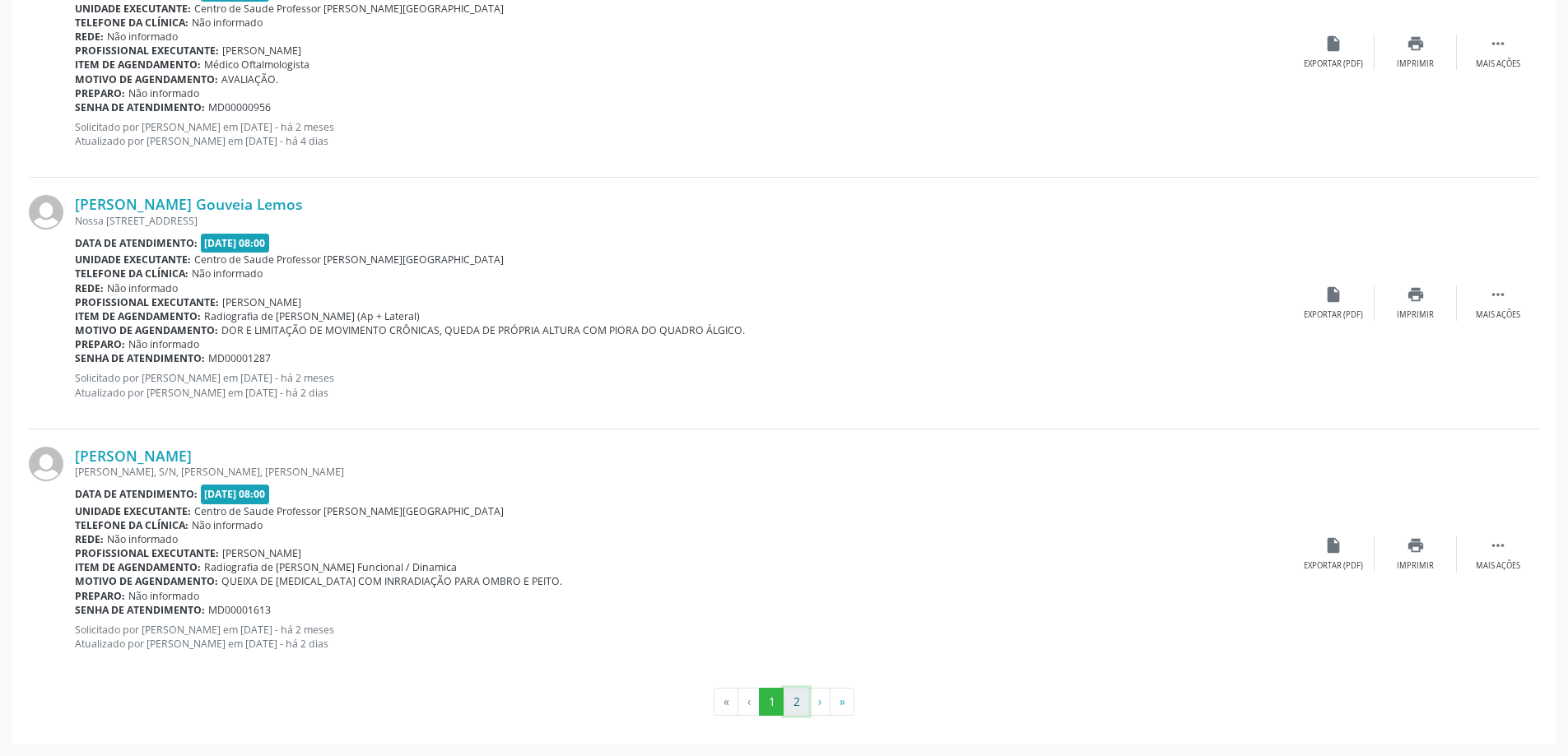
click at [794, 706] on button "2" at bounding box center [796, 702] width 26 height 28
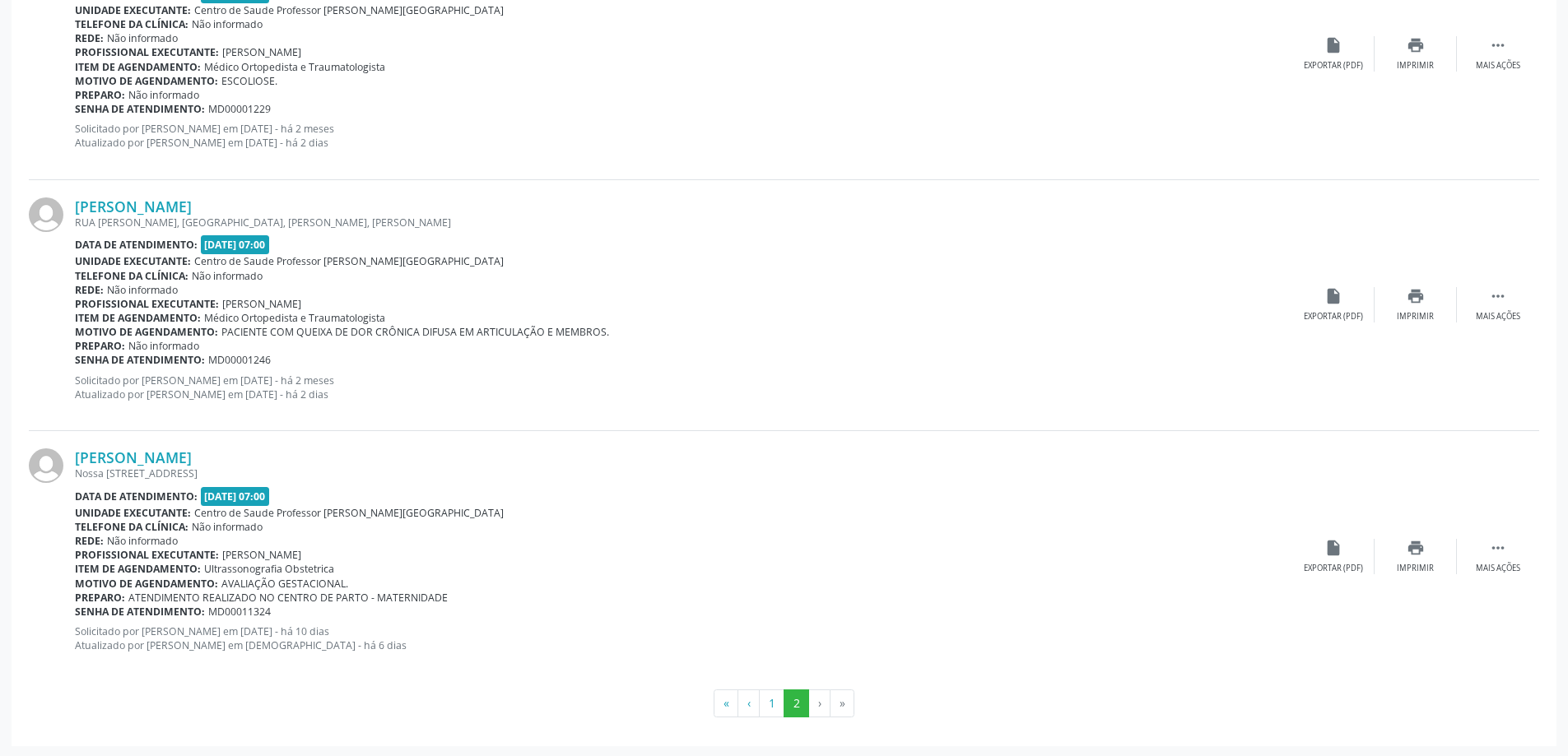
scroll to position [3102, 0]
click at [820, 699] on li "›" at bounding box center [820, 702] width 21 height 28
click at [839, 703] on li "»" at bounding box center [842, 702] width 24 height 28
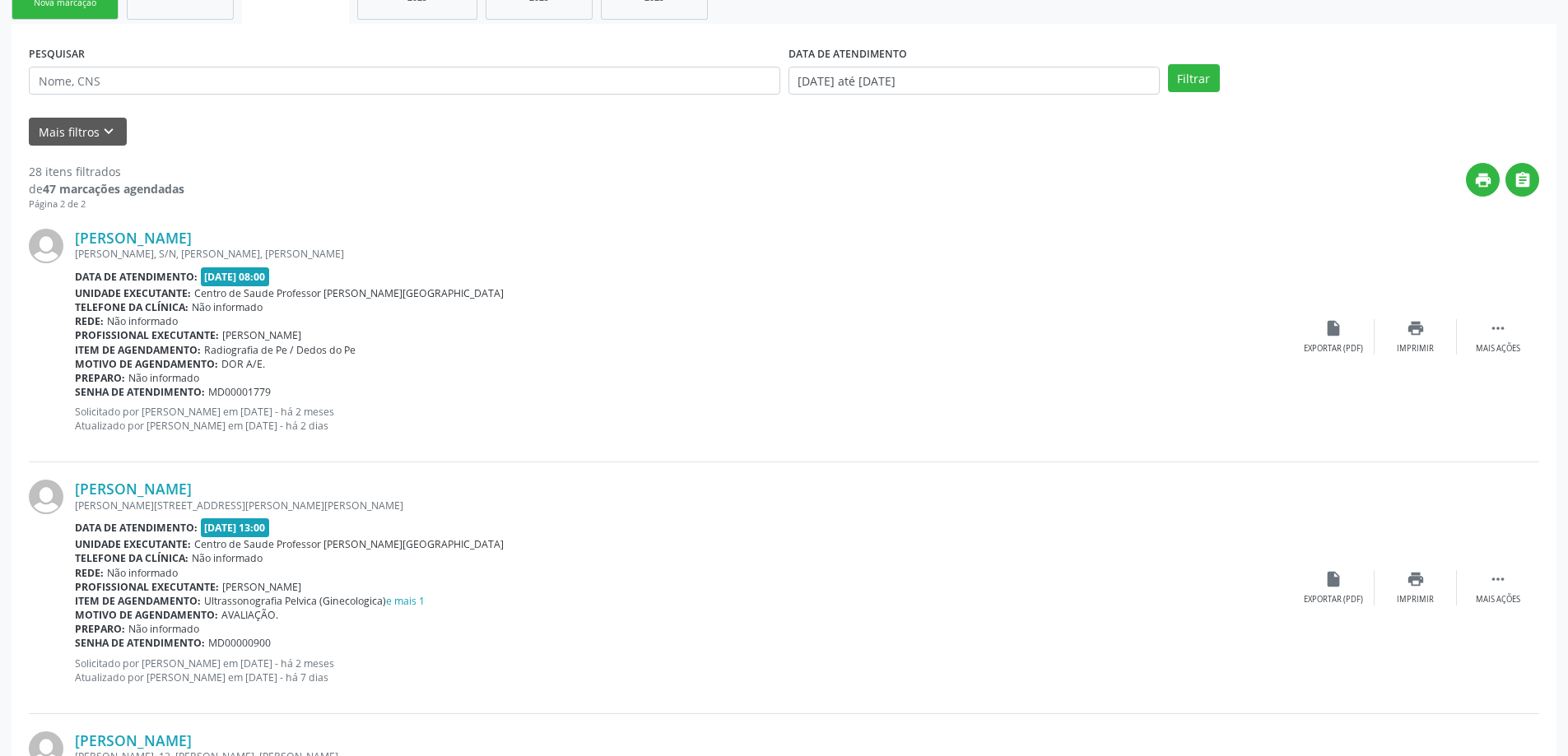
scroll to position [0, 0]
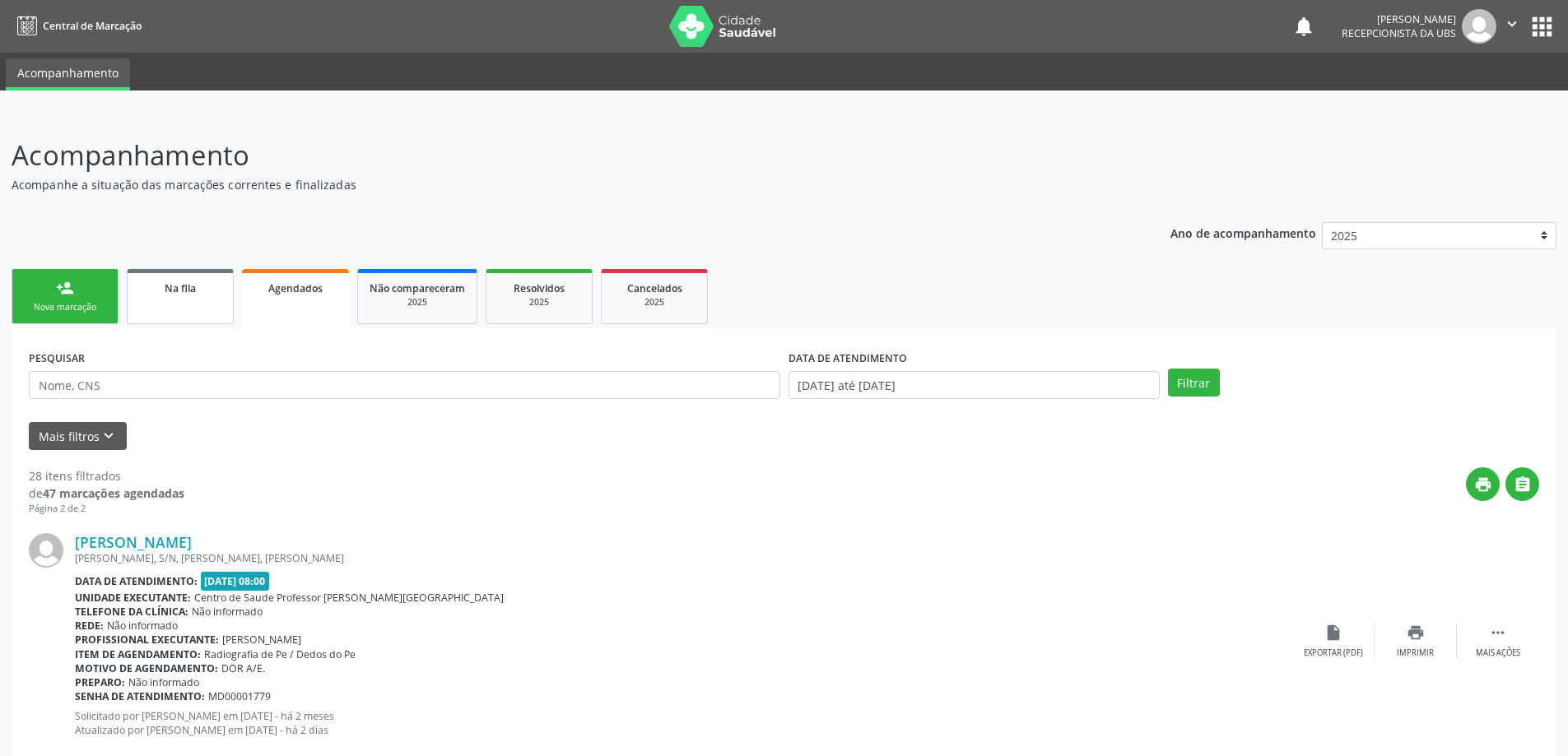
click at [165, 286] on span "Na fila" at bounding box center [180, 288] width 31 height 14
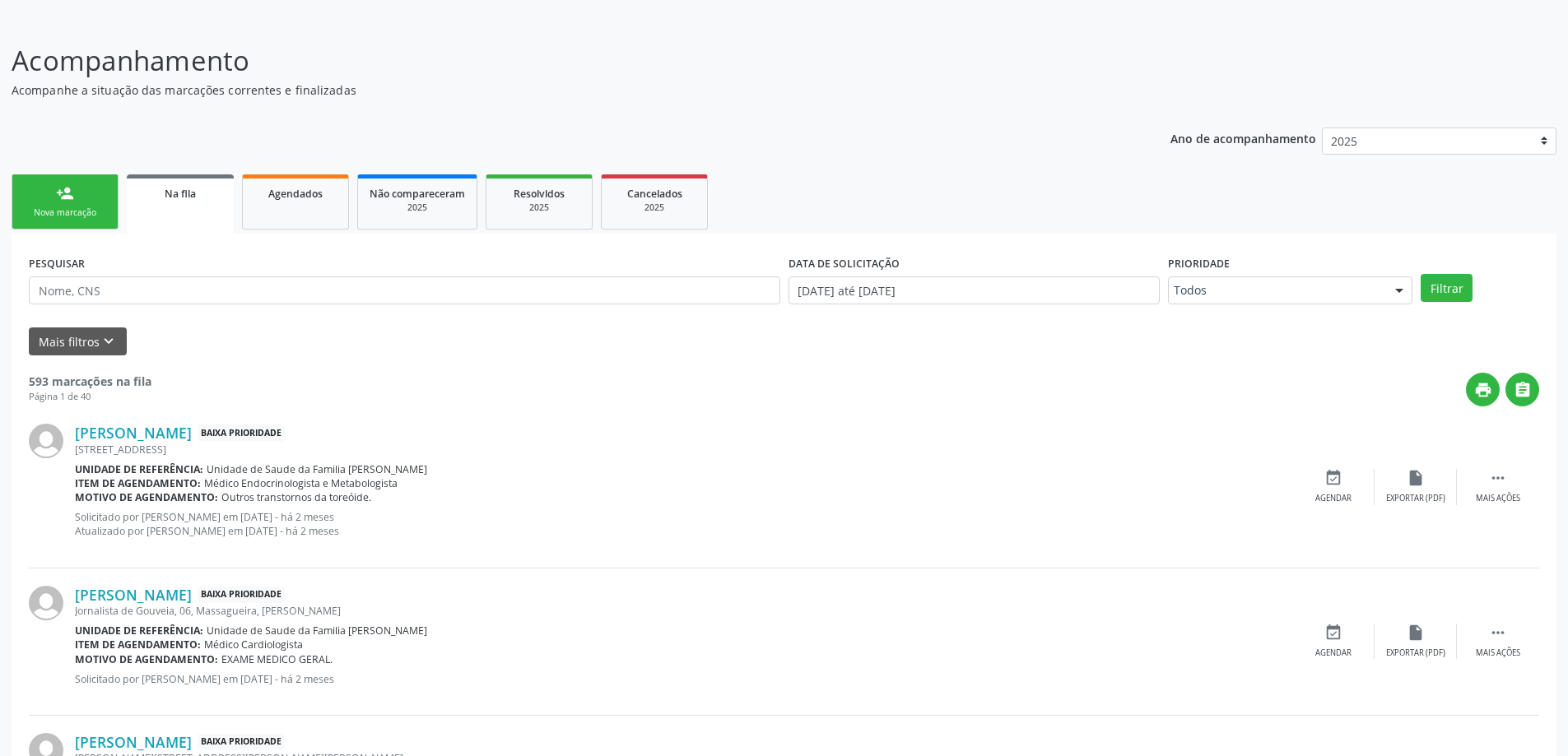
scroll to position [82, 0]
